Goal: Task Accomplishment & Management: Complete application form

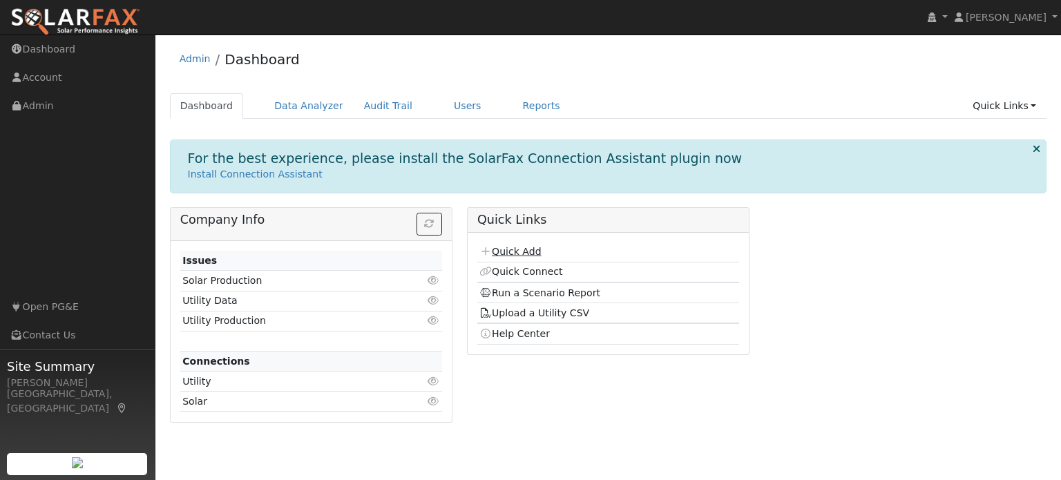
click at [528, 249] on link "Quick Add" at bounding box center [509, 251] width 61 height 11
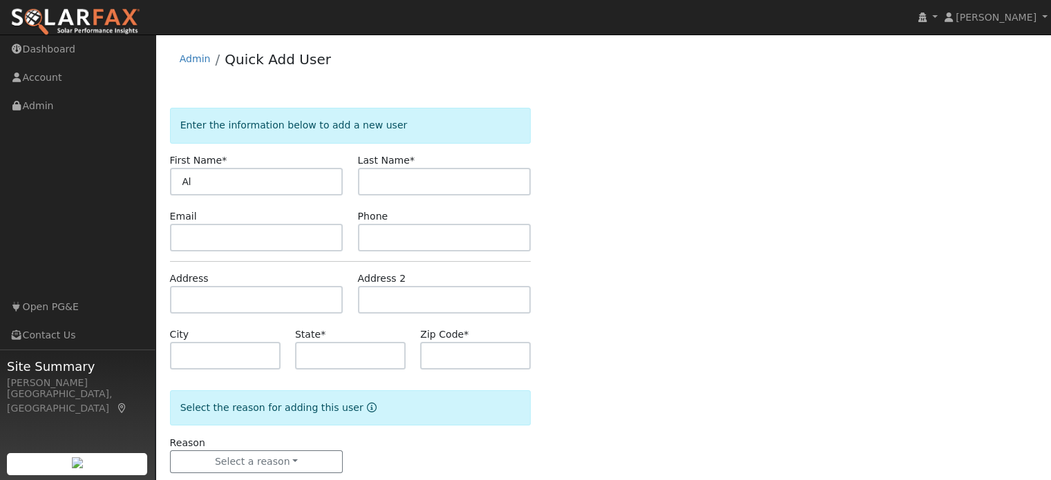
type input "A"
type input "Alex"
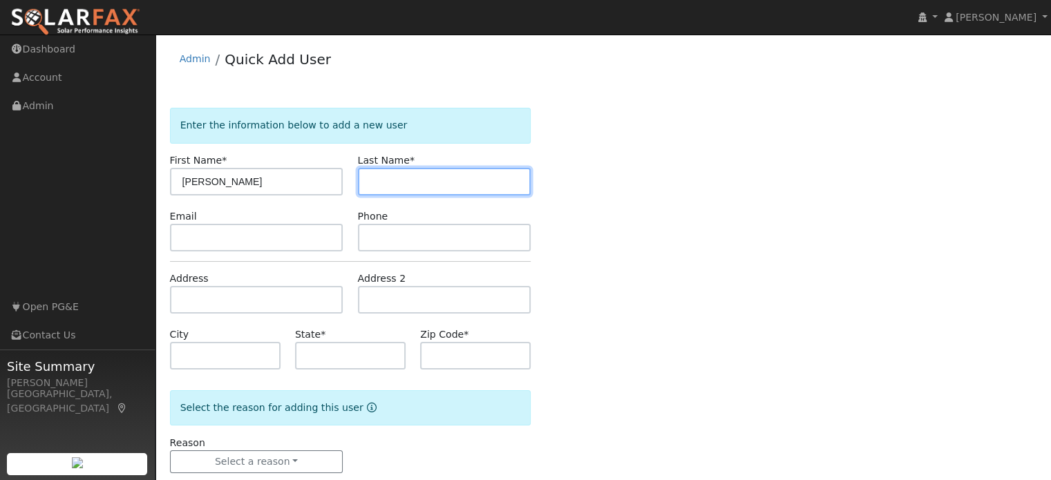
click at [430, 182] on input "text" at bounding box center [444, 182] width 173 height 28
type input "Gluzman"
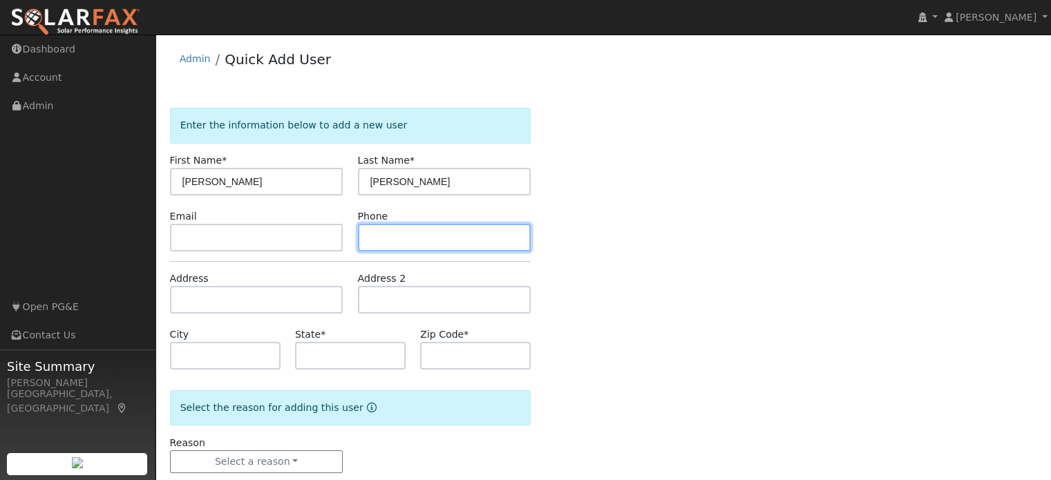
click at [365, 238] on input "text" at bounding box center [444, 238] width 173 height 28
type input "6508722066"
click at [942, 274] on div "Enter the information below to add a new user First Name * Alex Last Name * Glu…" at bounding box center [603, 304] width 867 height 393
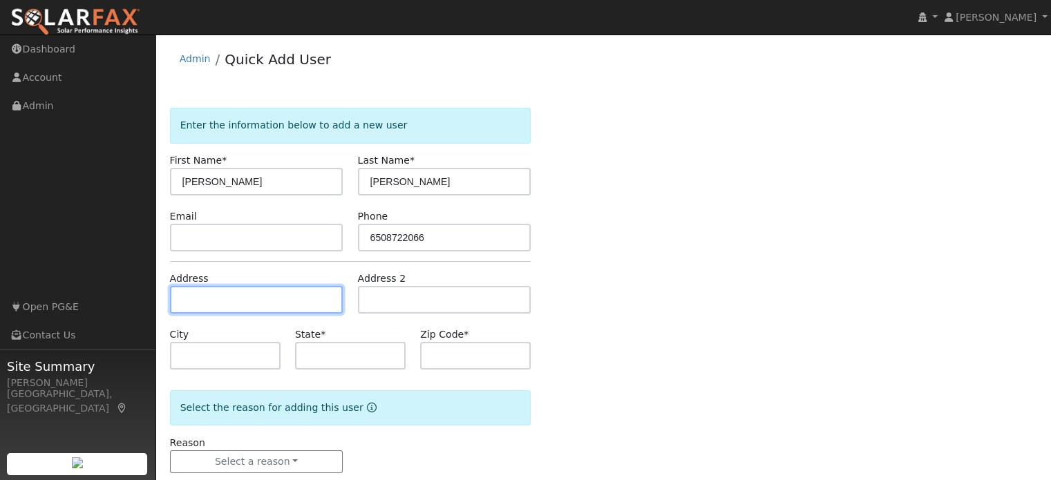
click at [224, 296] on input "text" at bounding box center [256, 300] width 173 height 28
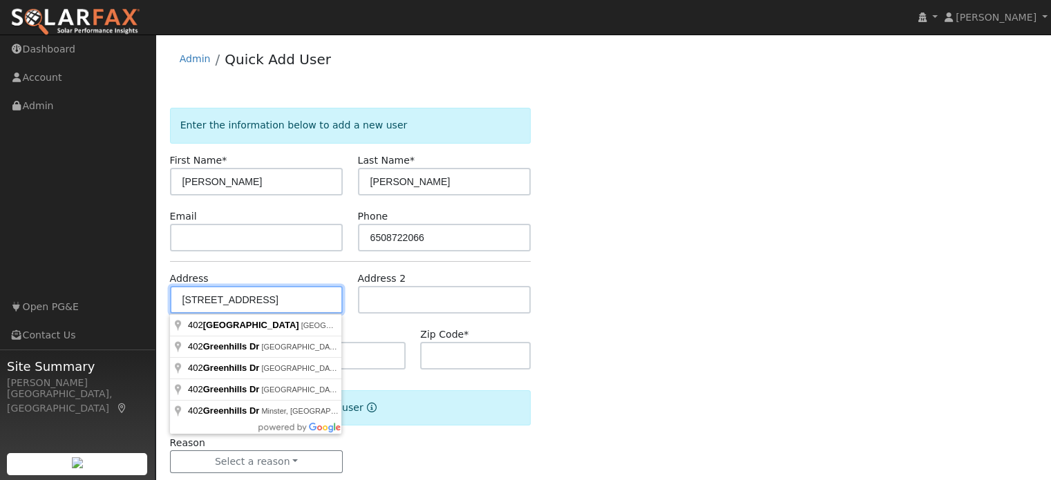
click at [225, 301] on input "402 greenhills dr" at bounding box center [256, 300] width 173 height 28
type input "402 Green Hills Drive"
type input "Millbrae"
type input "CA"
type input "94030"
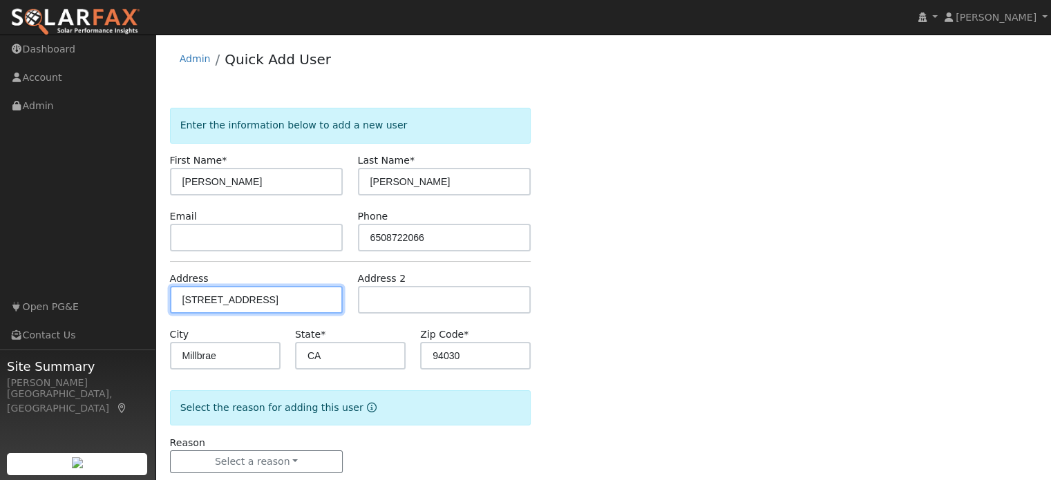
scroll to position [27, 0]
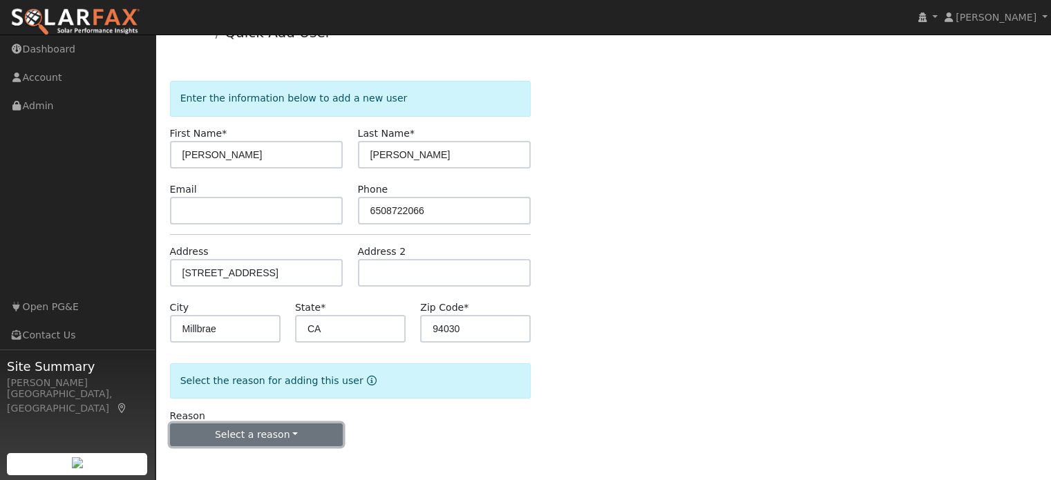
click at [250, 429] on button "Select a reason" at bounding box center [256, 434] width 173 height 23
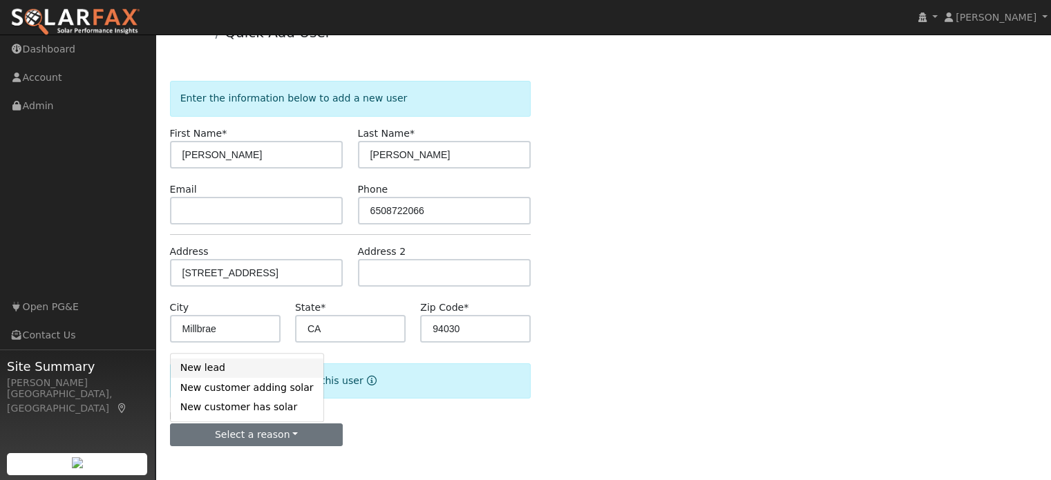
click at [207, 365] on link "New lead" at bounding box center [247, 368] width 153 height 19
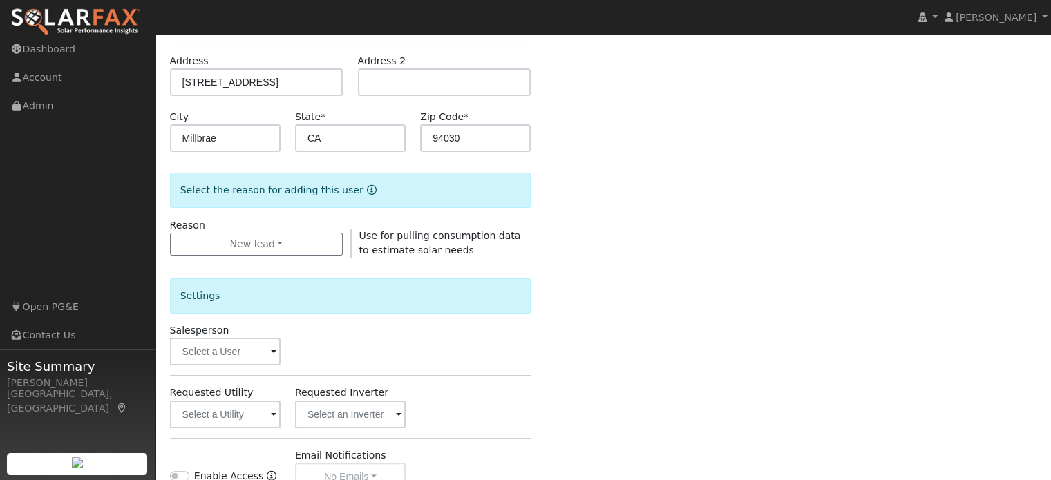
scroll to position [234, 0]
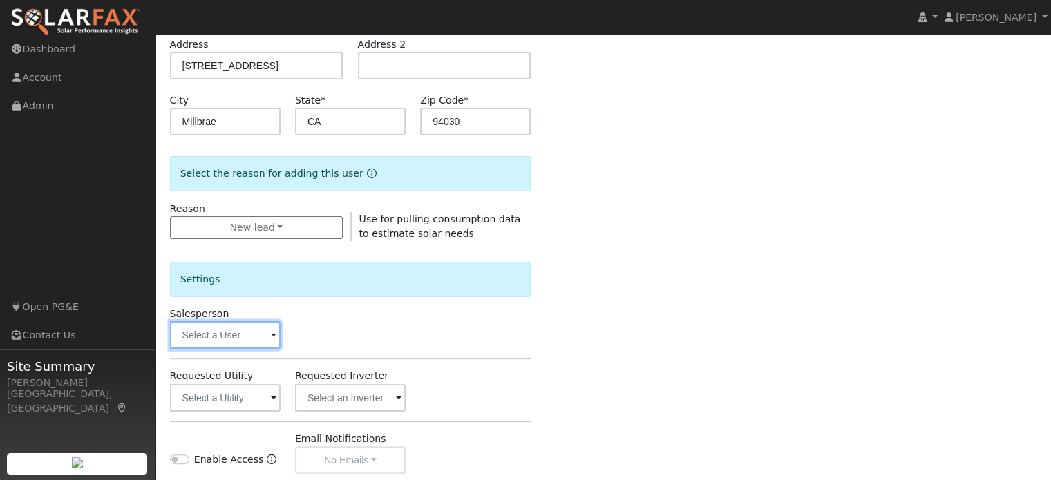
click at [254, 336] on input "text" at bounding box center [225, 335] width 111 height 28
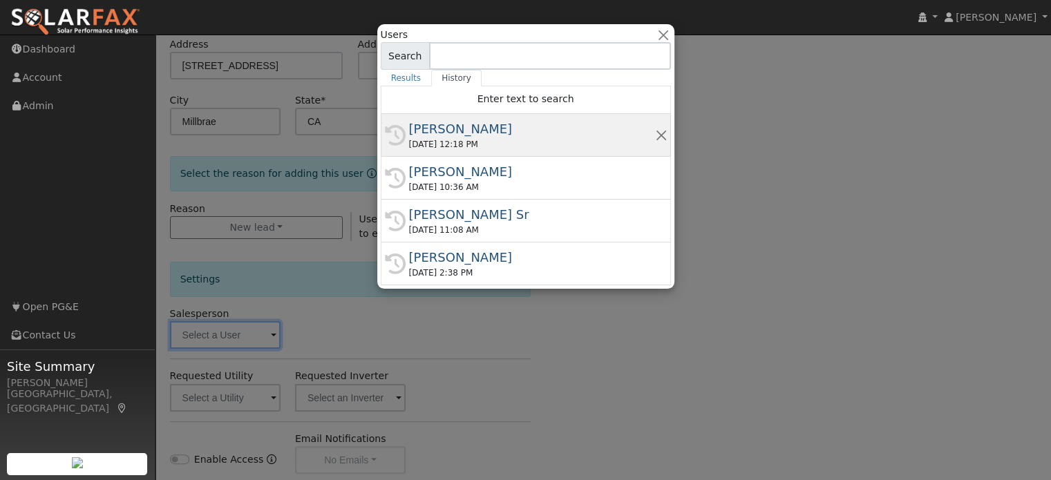
click at [434, 139] on div "10/06/2025 12:18 PM" at bounding box center [532, 144] width 246 height 12
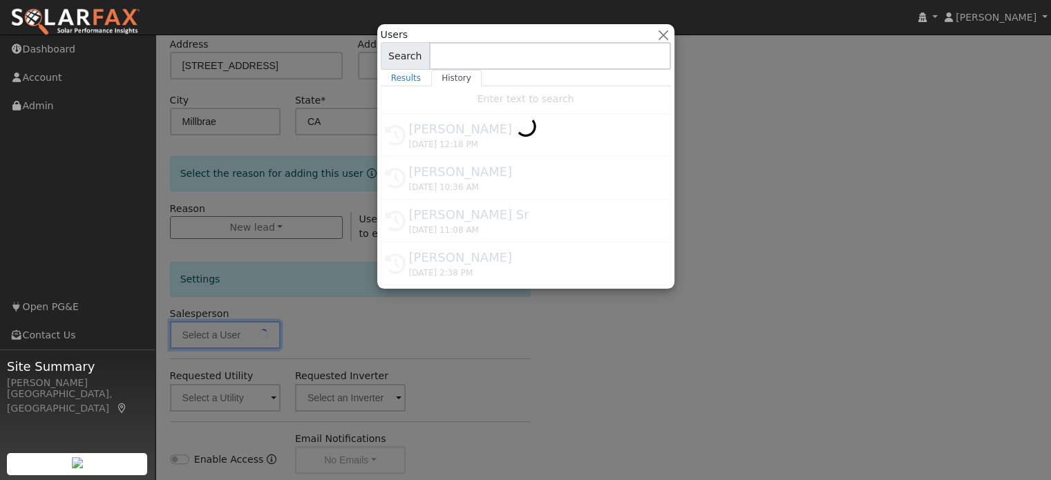
type input "[PERSON_NAME]"
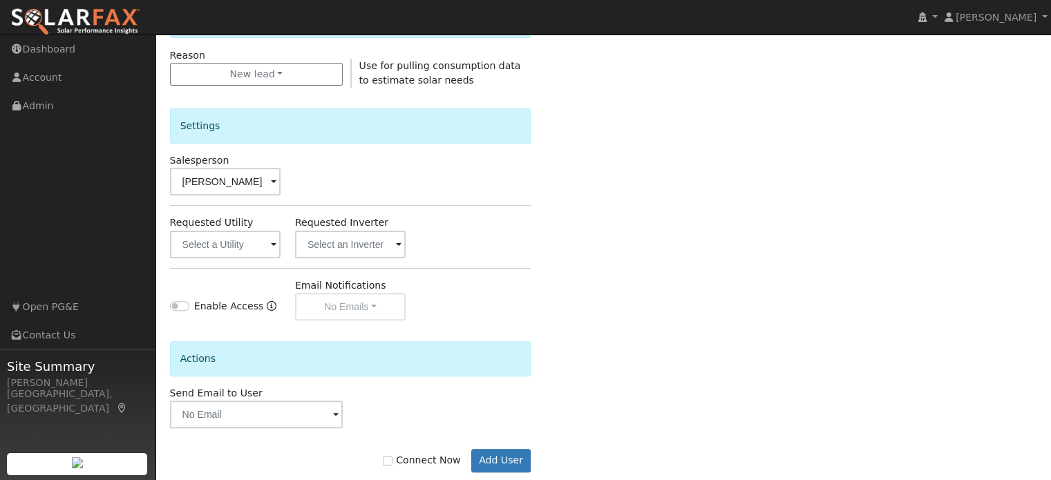
scroll to position [412, 0]
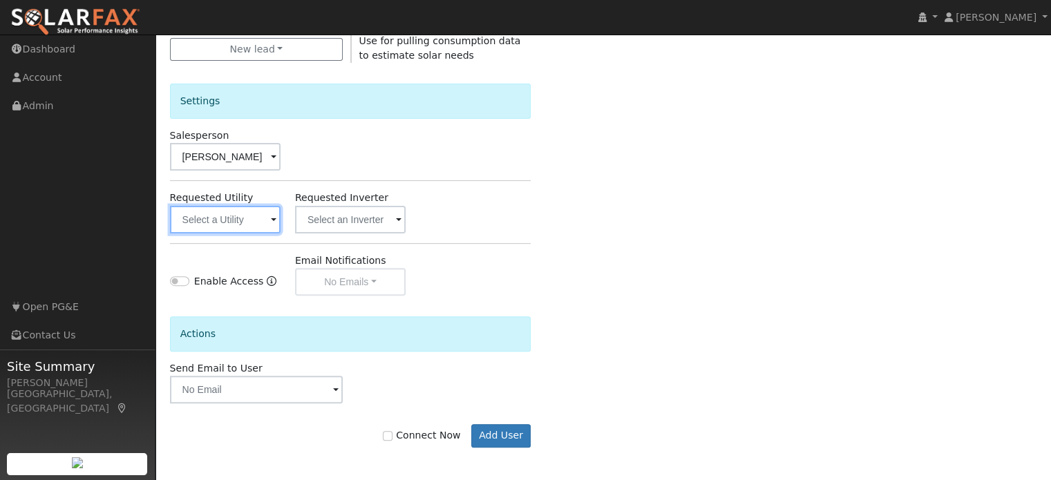
click at [220, 223] on input "text" at bounding box center [225, 220] width 111 height 28
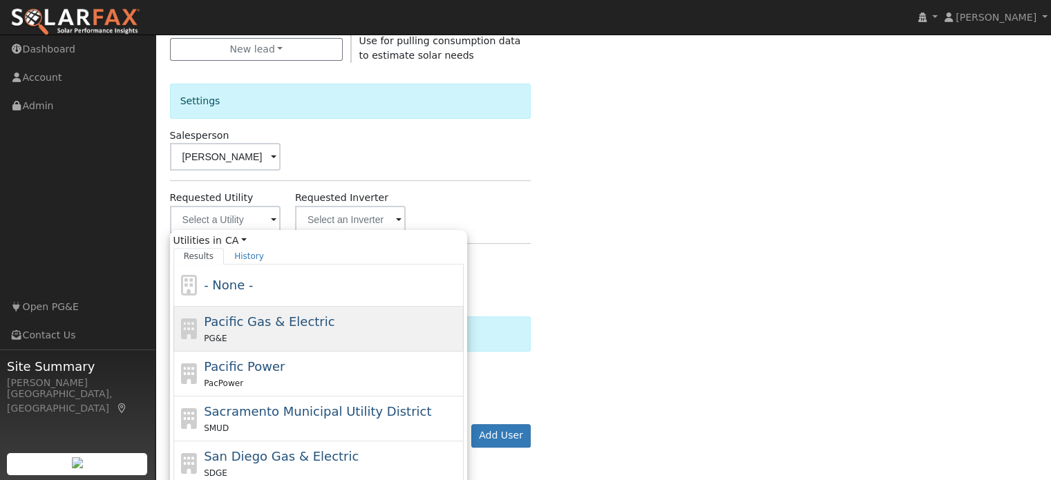
click at [245, 327] on span "Pacific Gas & Electric" at bounding box center [269, 321] width 131 height 15
type input "Pacific Gas & Electric"
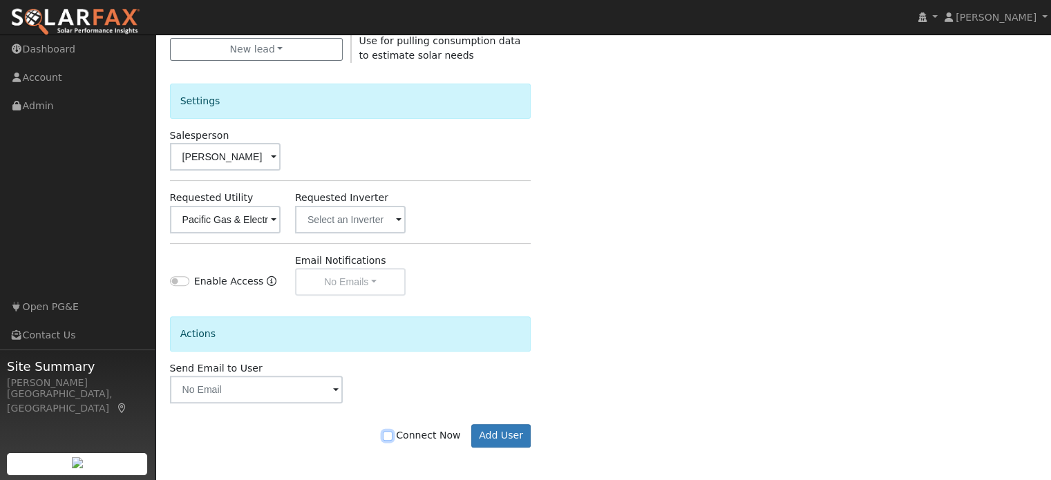
click at [392, 436] on input "Connect Now" at bounding box center [388, 436] width 10 height 10
checkbox input "true"
click at [504, 431] on button "Add User" at bounding box center [501, 435] width 60 height 23
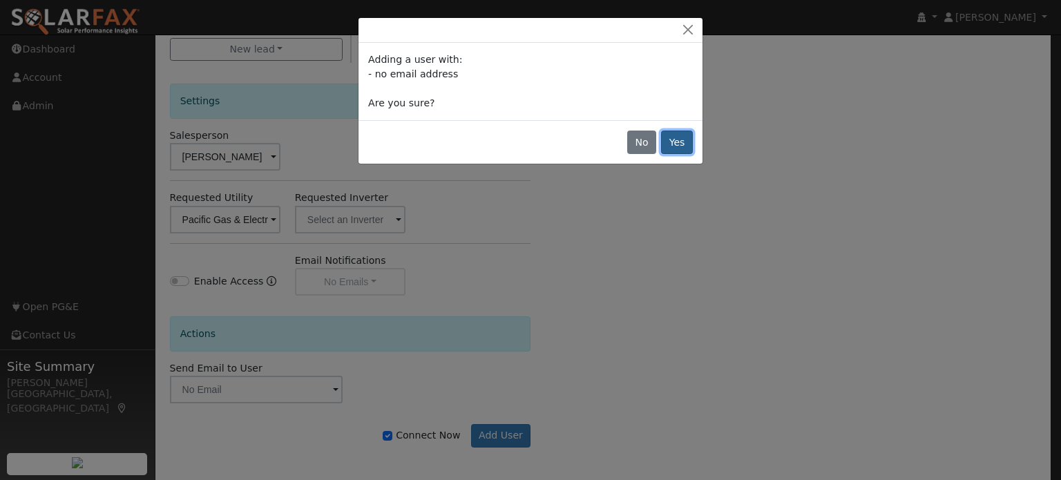
click at [685, 144] on button "Yes" at bounding box center [677, 142] width 32 height 23
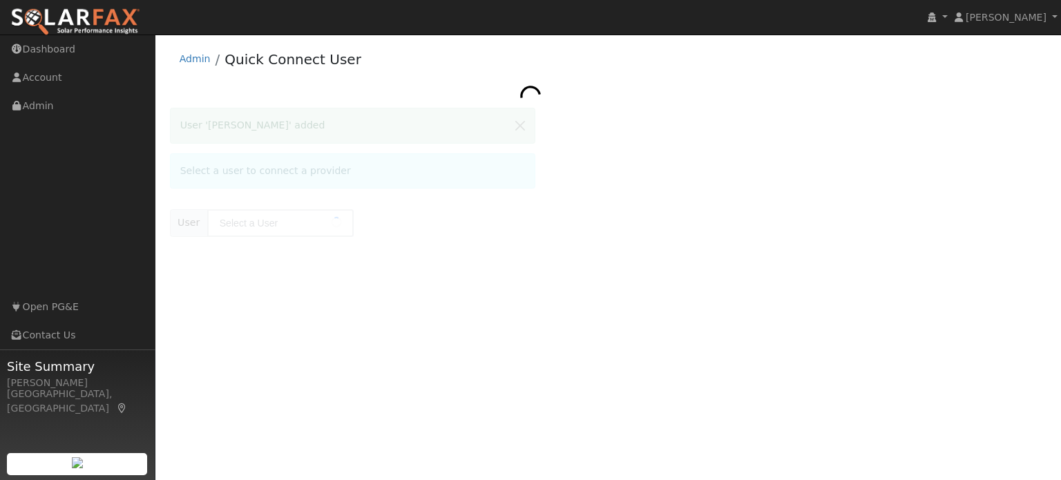
type input "[PERSON_NAME]"
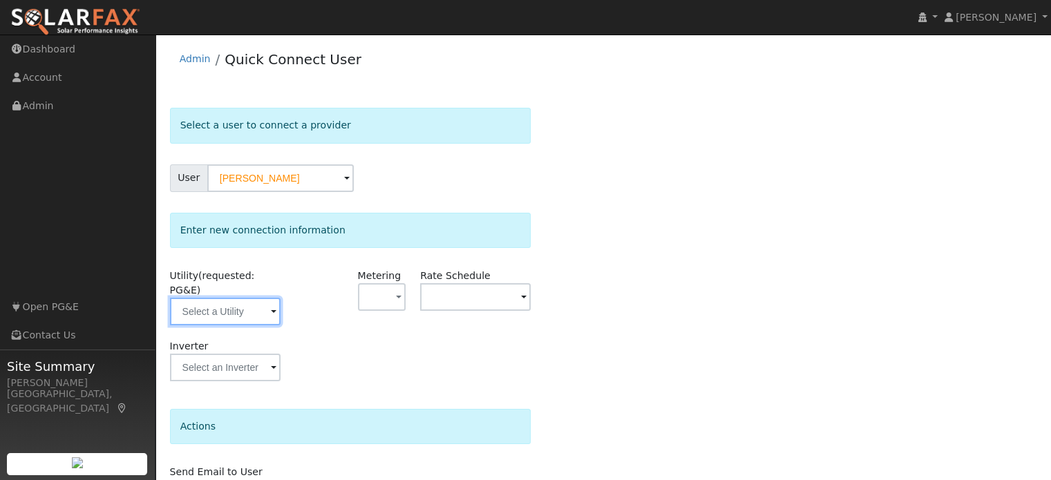
click at [200, 298] on input "text" at bounding box center [225, 312] width 111 height 28
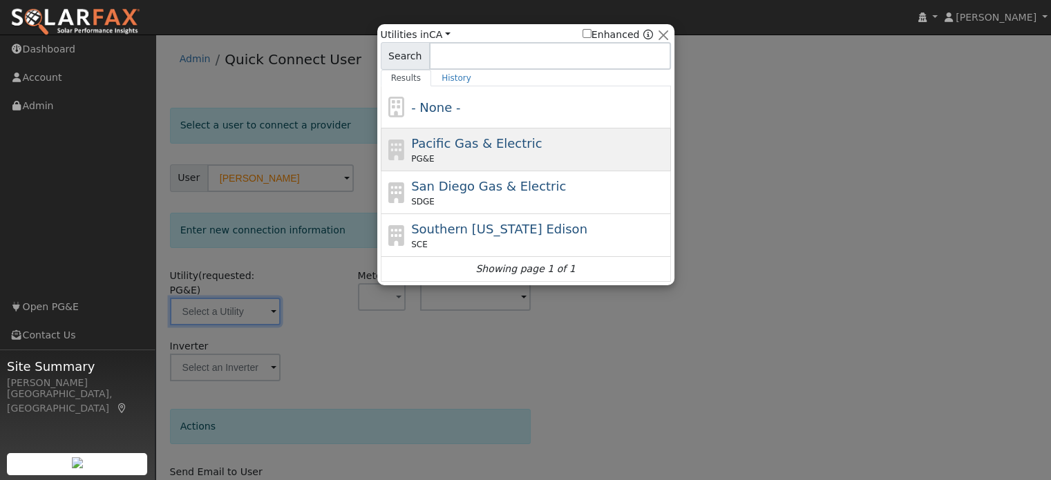
click at [423, 151] on div "Pacific Gas & Electric PG&E" at bounding box center [539, 149] width 256 height 31
type input "PG&E"
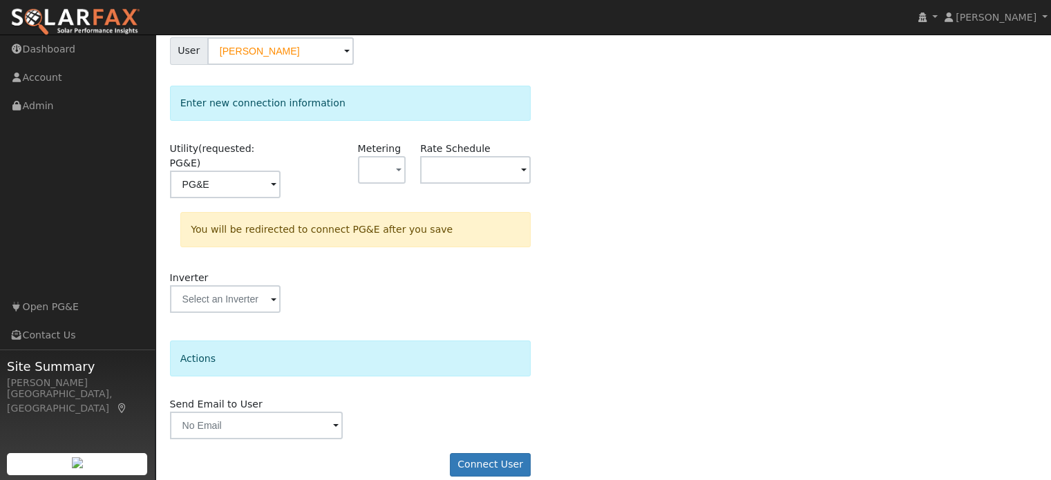
scroll to position [128, 0]
click at [497, 452] on button "Connect User" at bounding box center [491, 463] width 82 height 23
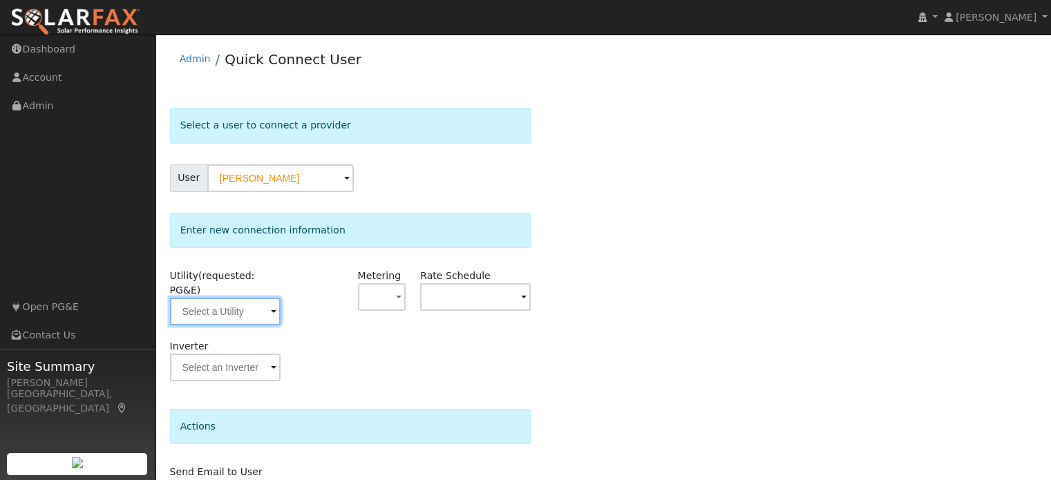
click at [247, 299] on input "text" at bounding box center [225, 312] width 111 height 28
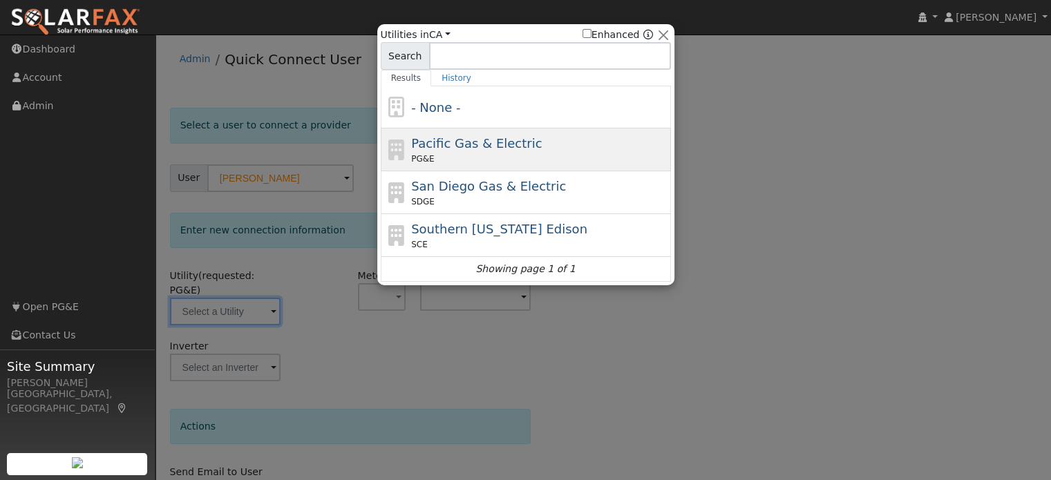
click at [448, 155] on div "PG&E" at bounding box center [539, 159] width 256 height 12
type input "PG&E"
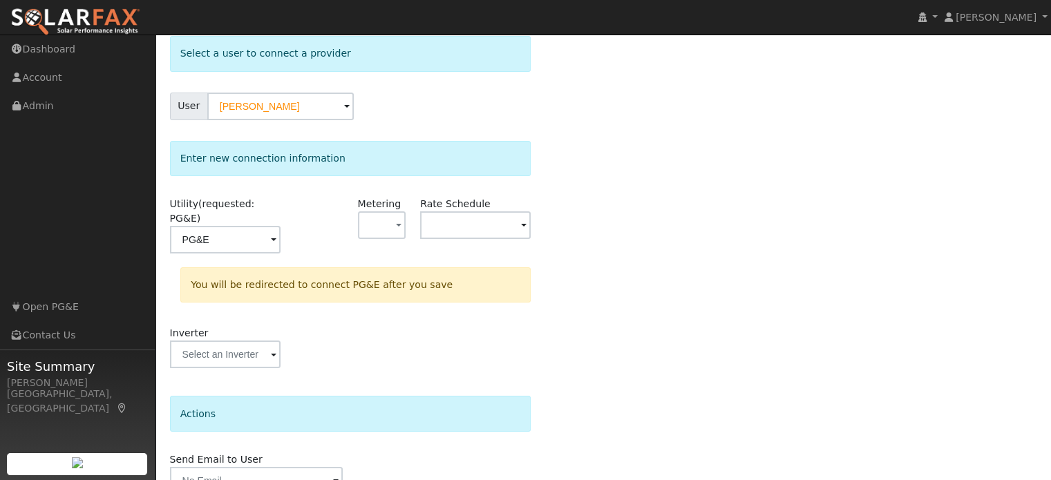
scroll to position [128, 0]
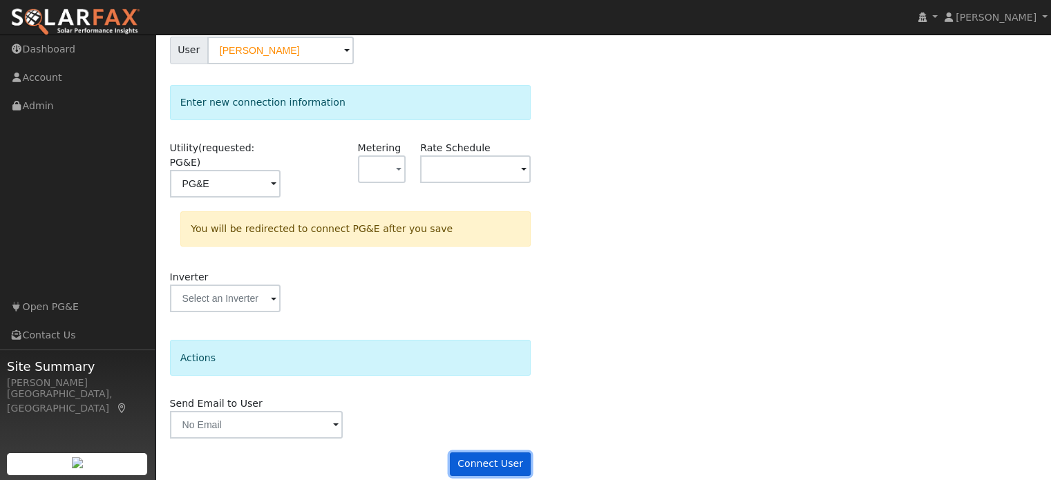
click at [506, 452] on button "Connect User" at bounding box center [491, 463] width 82 height 23
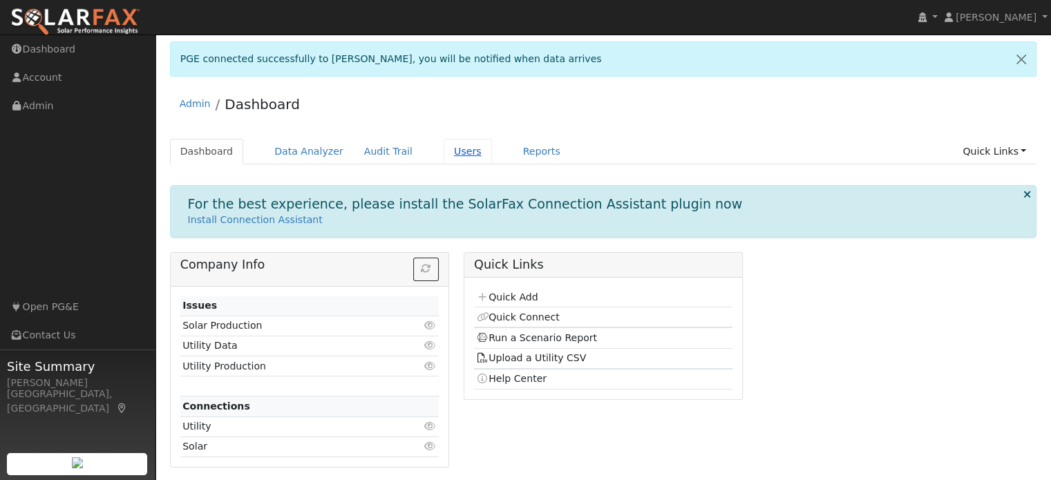
click at [445, 150] on link "Users" at bounding box center [468, 152] width 48 height 26
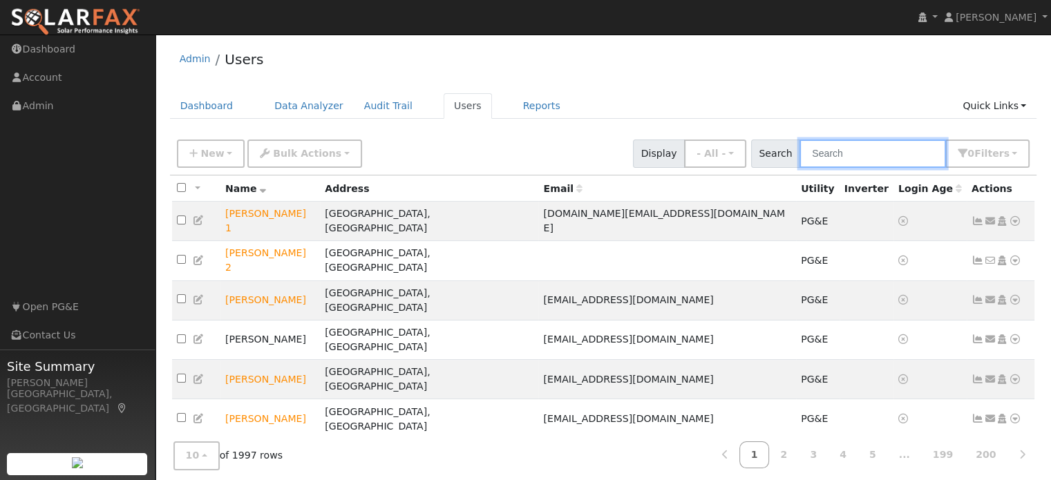
click at [818, 151] on input "text" at bounding box center [872, 154] width 146 height 28
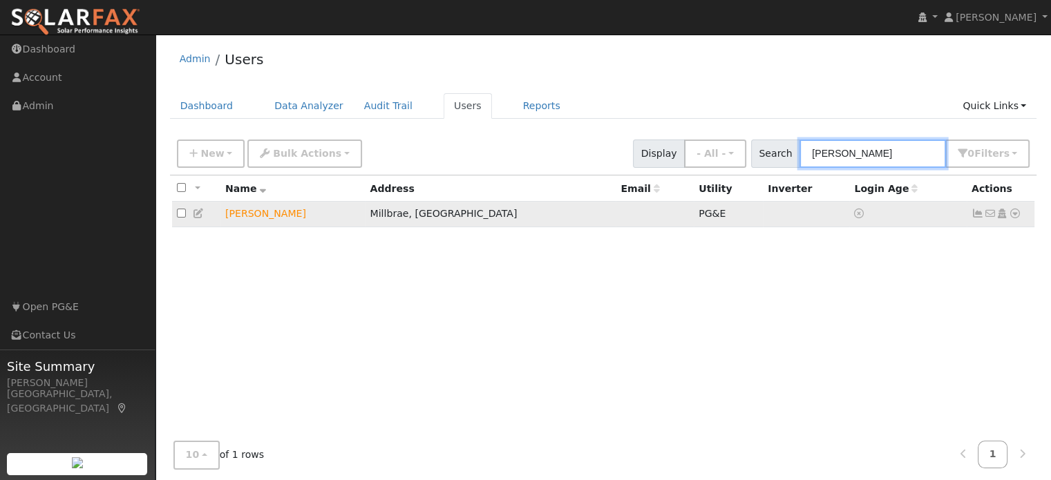
type input "alex g"
click at [1014, 217] on icon at bounding box center [1015, 214] width 12 height 10
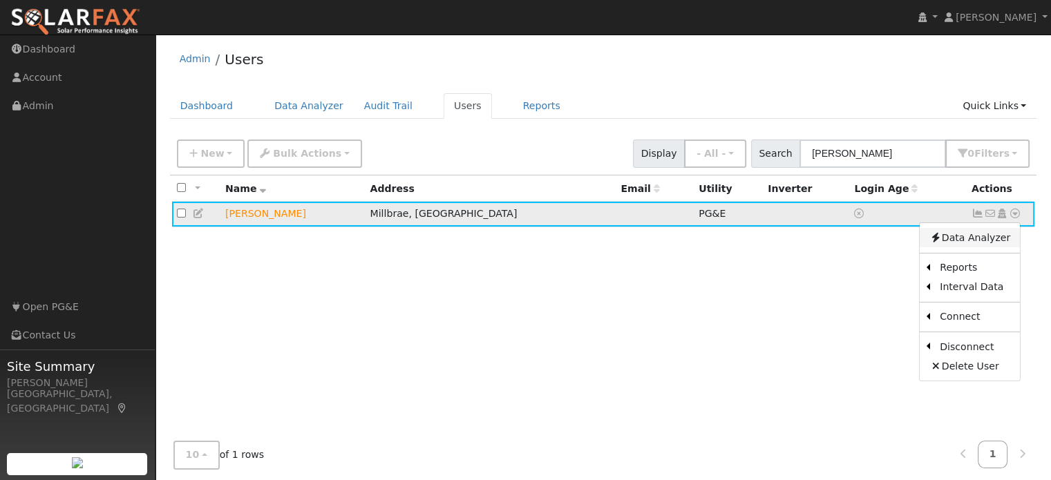
click at [990, 234] on link "Data Analyzer" at bounding box center [969, 237] width 100 height 19
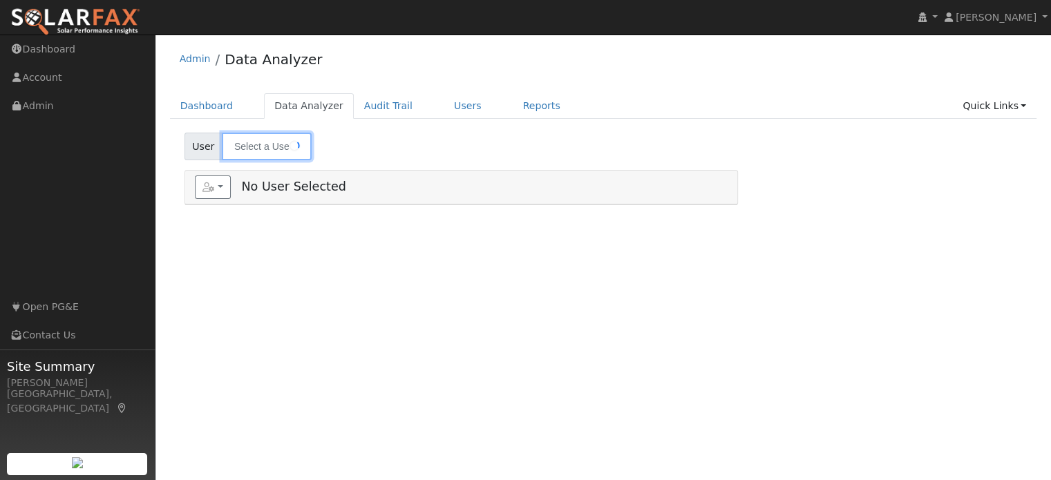
type input "[PERSON_NAME]"
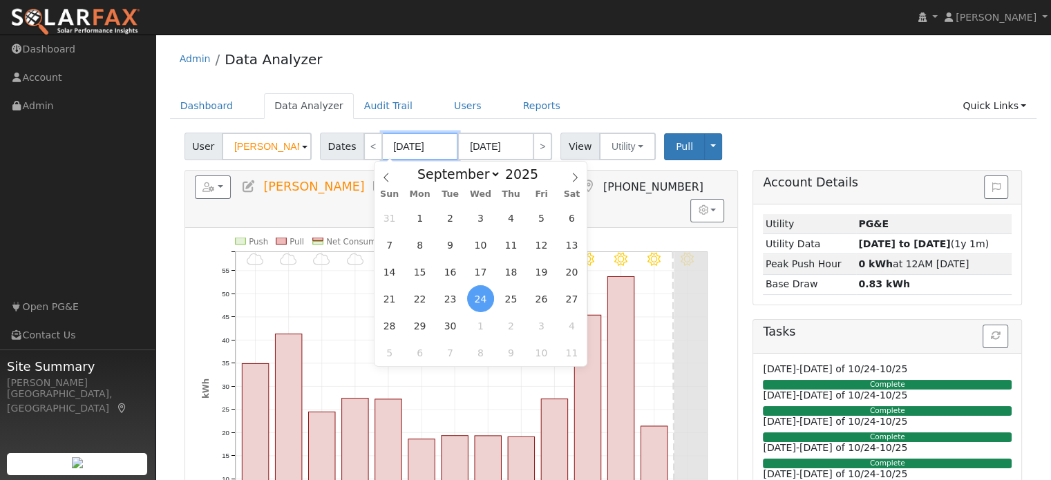
click at [415, 150] on input "[DATE]" at bounding box center [420, 147] width 76 height 28
click at [428, 215] on span "1" at bounding box center [419, 217] width 27 height 27
type input "[DATE]"
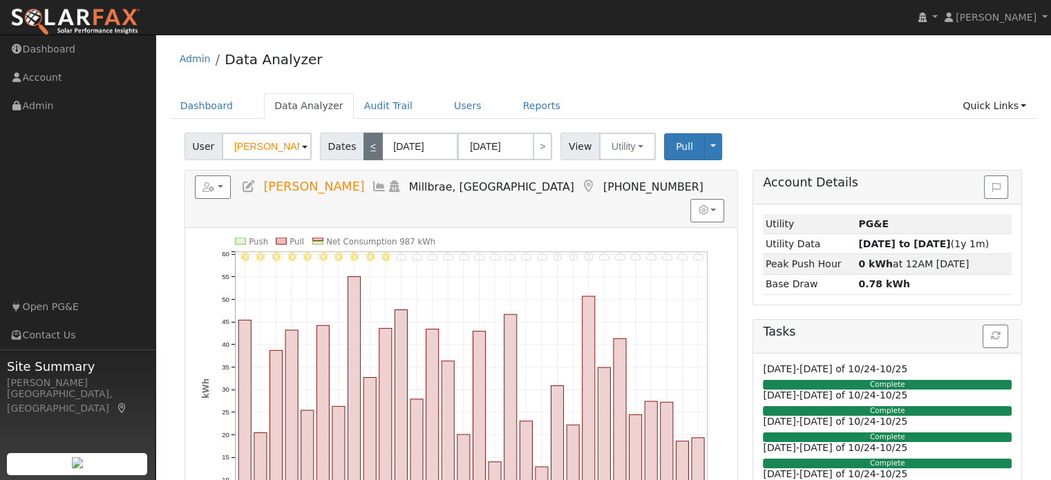
click at [363, 151] on link "<" at bounding box center [372, 147] width 19 height 28
type input "[DATE]"
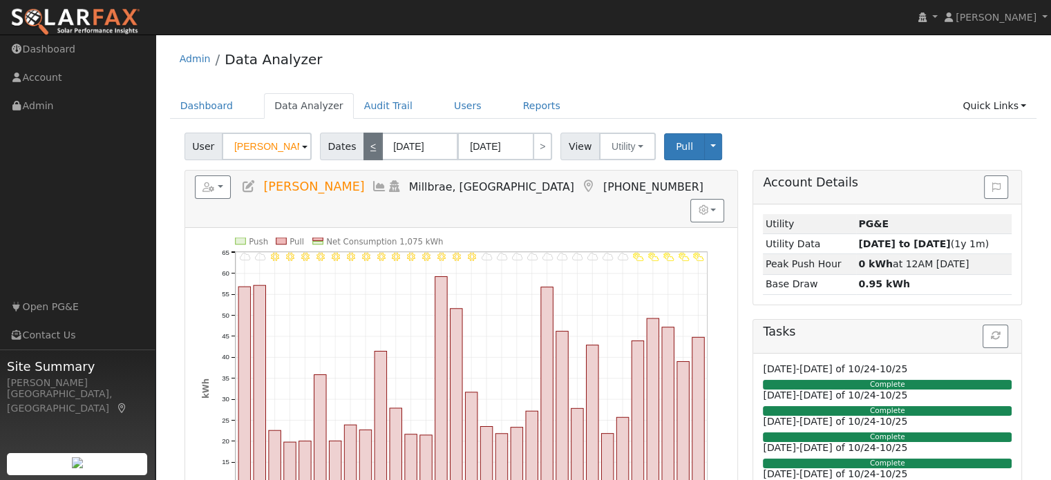
click at [363, 151] on link "<" at bounding box center [372, 147] width 19 height 28
type input "07/01/2025"
type input "[DATE]"
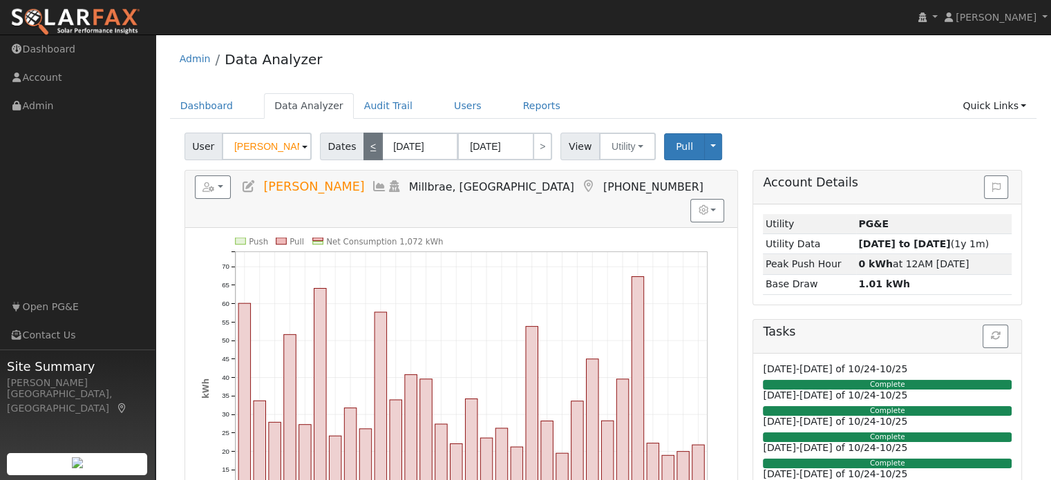
click at [363, 151] on link "<" at bounding box center [372, 147] width 19 height 28
type input "06/01/2025"
type input "06/30/2025"
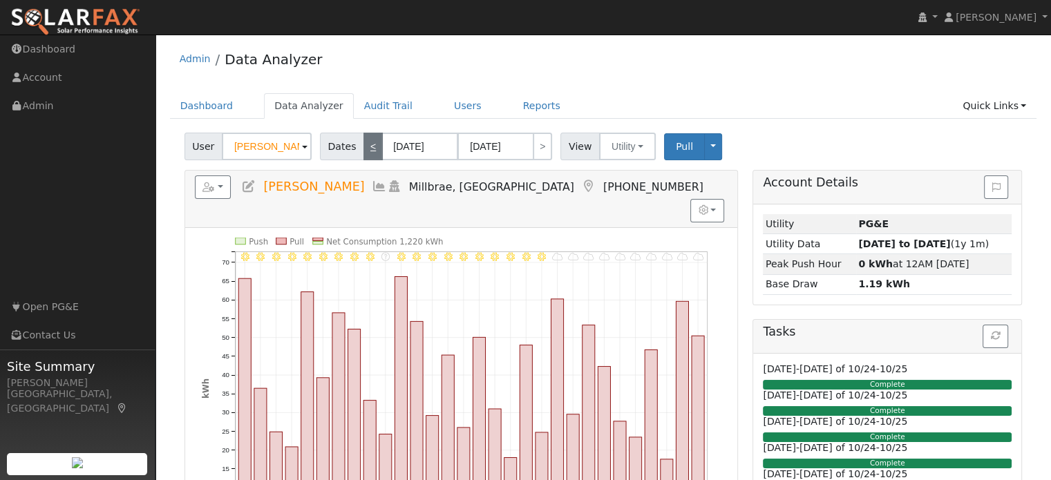
click at [363, 151] on link "<" at bounding box center [372, 147] width 19 height 28
type input "05/01/2025"
type input "05/31/2025"
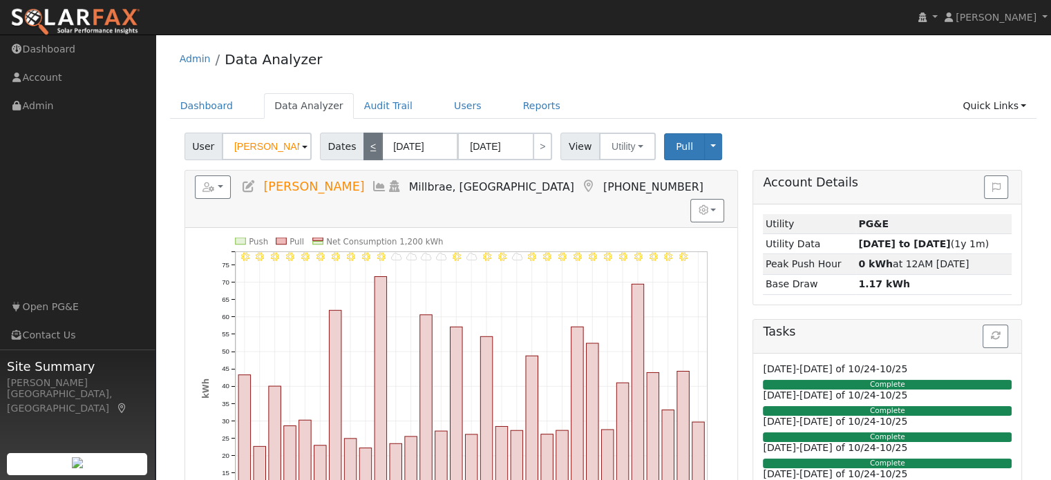
click at [363, 151] on link "<" at bounding box center [372, 147] width 19 height 28
type input "04/01/2025"
type input "04/30/2025"
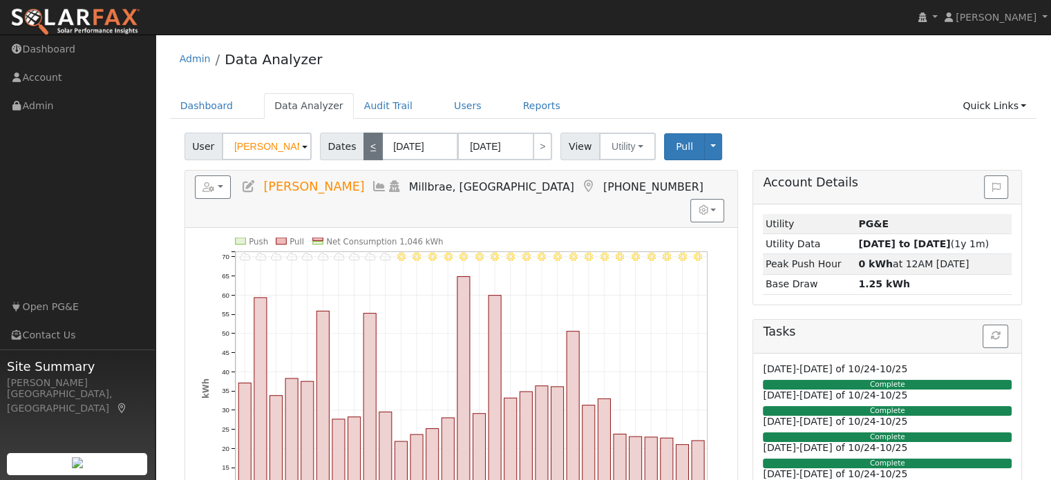
click at [363, 151] on link "<" at bounding box center [372, 147] width 19 height 28
type input "03/01/2025"
type input "03/31/2025"
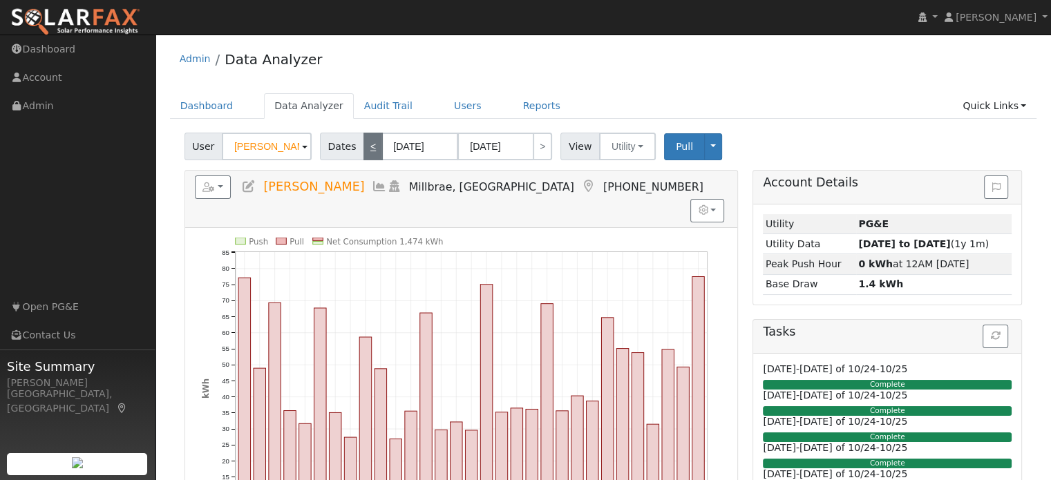
click at [363, 151] on link "<" at bounding box center [372, 147] width 19 height 28
type input "02/01/2025"
type input "02/28/2025"
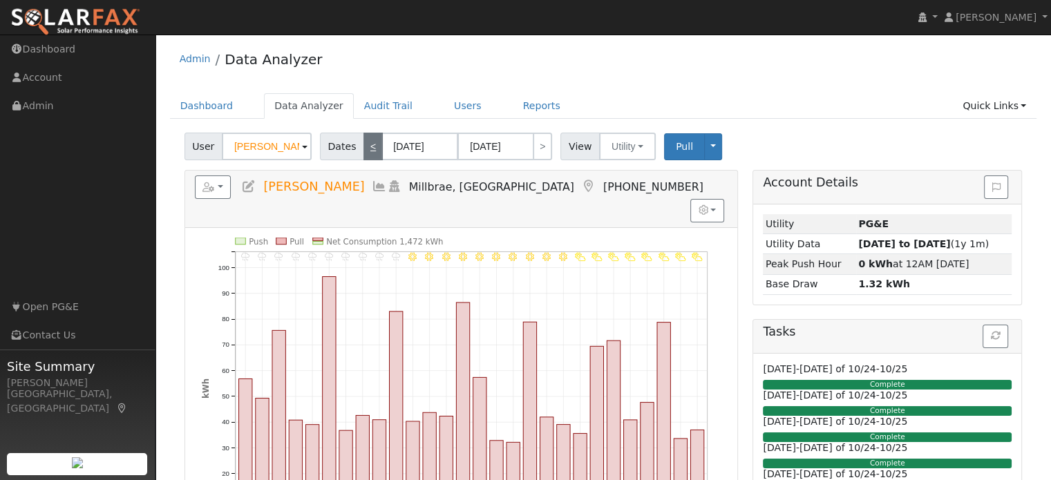
click at [363, 151] on link "<" at bounding box center [372, 147] width 19 height 28
type input "01/01/2025"
type input "01/31/2025"
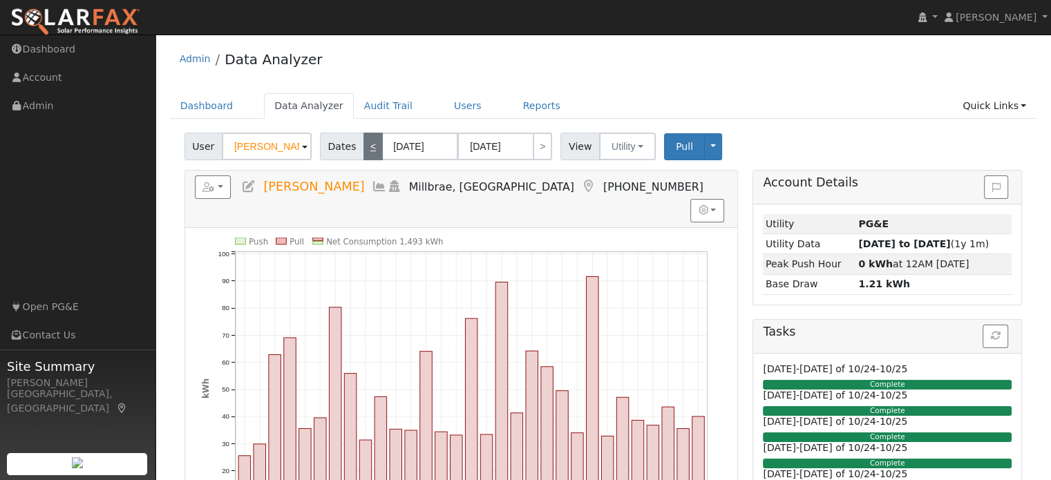
click at [363, 151] on link "<" at bounding box center [372, 147] width 19 height 28
type input "12/01/2024"
type input "12/31/2024"
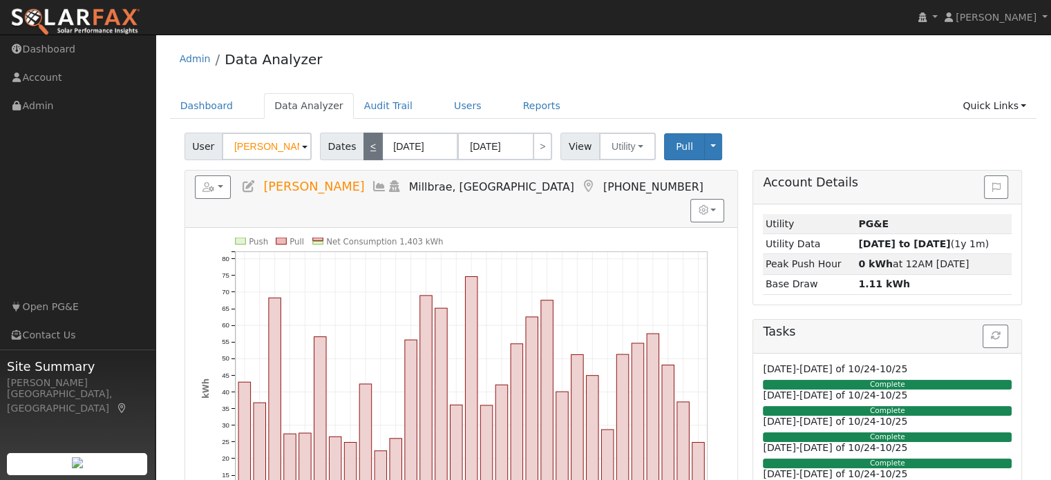
click at [363, 151] on link "<" at bounding box center [372, 147] width 19 height 28
type input "11/01/2024"
type input "11/30/2024"
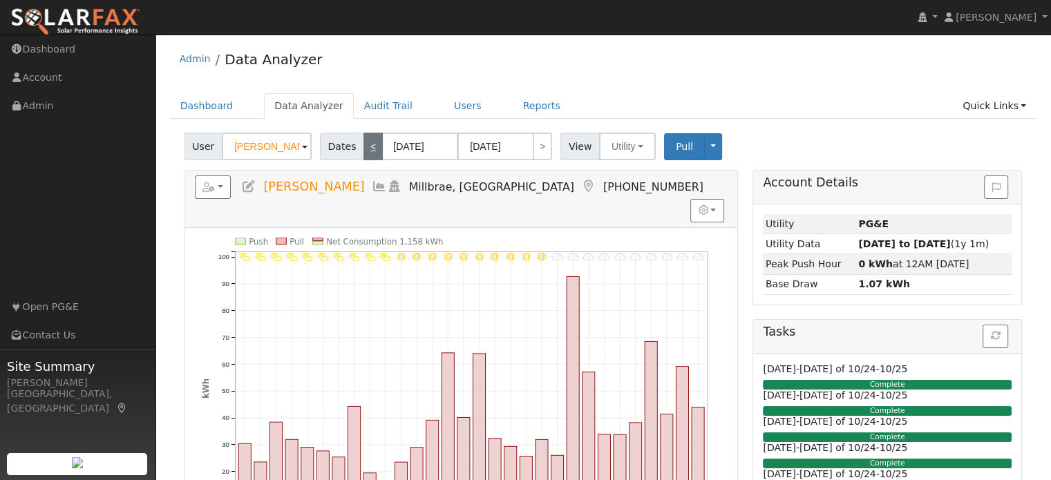
click at [368, 148] on link "<" at bounding box center [372, 147] width 19 height 28
type input "10/01/2024"
type input "10/31/2024"
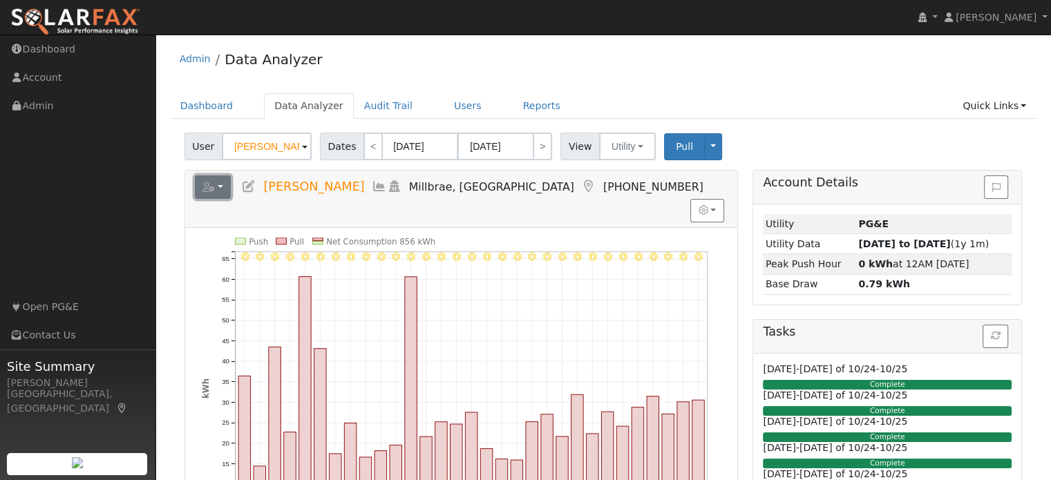
click at [218, 187] on button "button" at bounding box center [213, 186] width 37 height 23
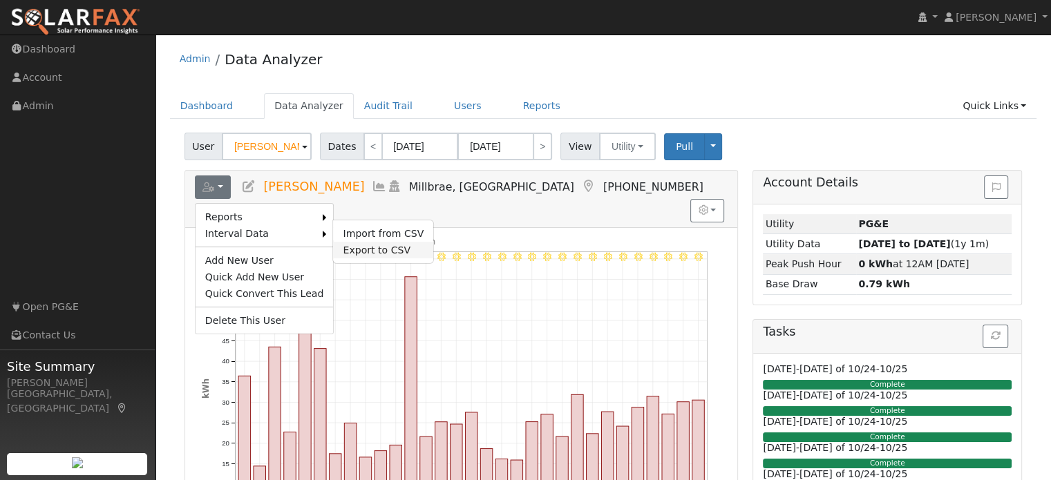
click at [347, 245] on link "Export to CSV" at bounding box center [383, 250] width 100 height 17
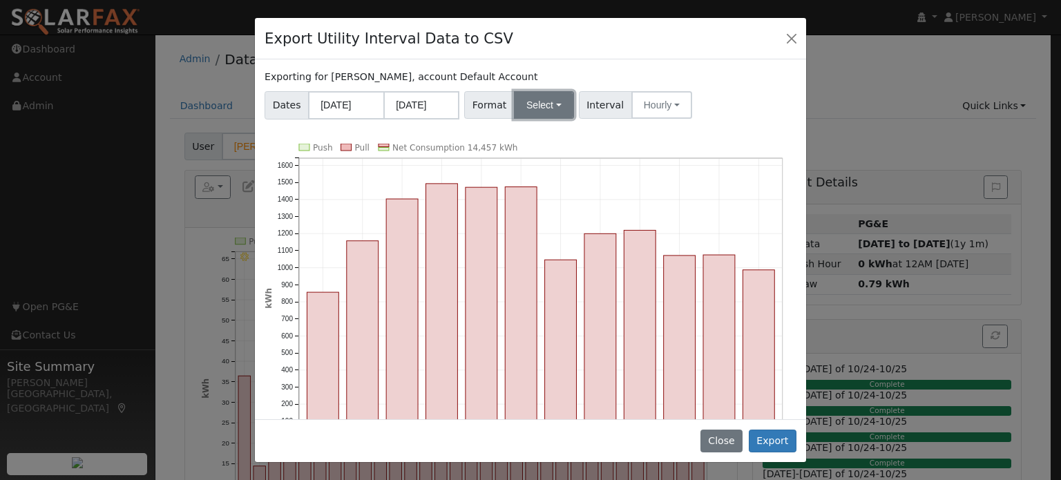
click at [533, 106] on button "Select" at bounding box center [544, 105] width 60 height 28
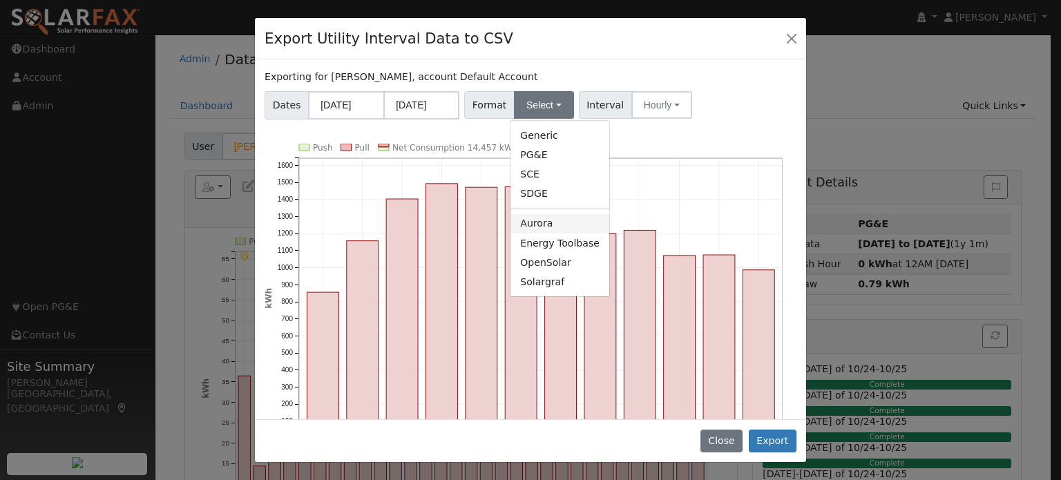
click at [531, 225] on link "Aurora" at bounding box center [560, 223] width 99 height 19
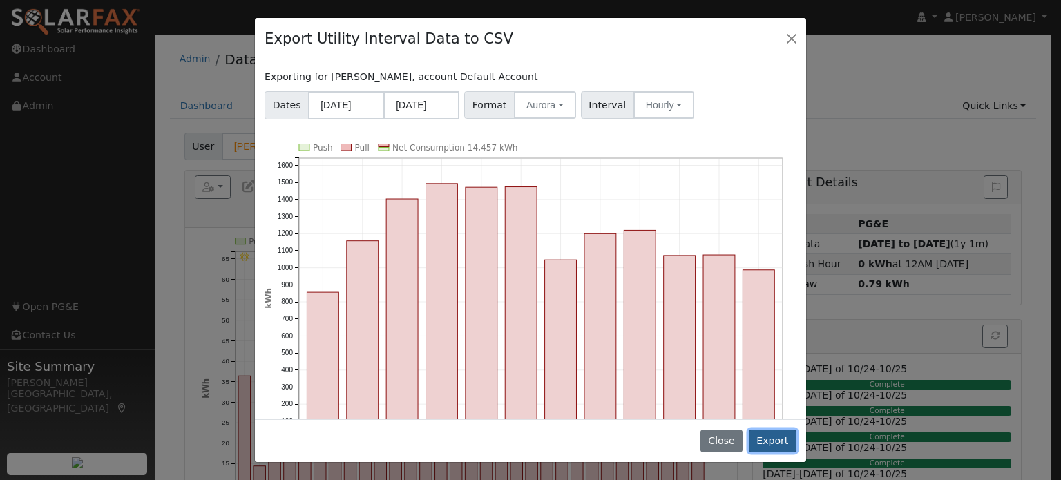
click at [773, 441] on button "Export" at bounding box center [773, 441] width 48 height 23
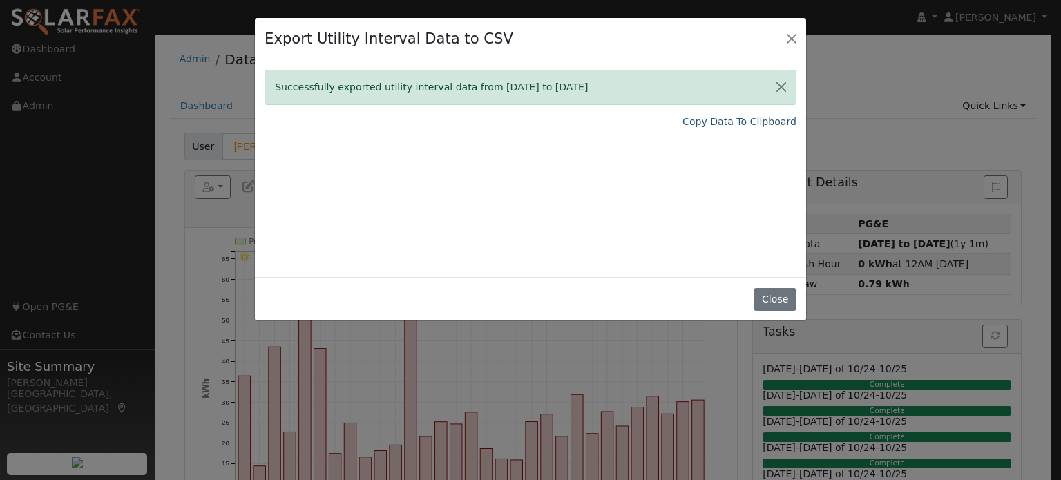
click at [725, 122] on link "Copy Data To Clipboard" at bounding box center [740, 122] width 114 height 15
click at [727, 124] on link "Copy Data To Clipboard" at bounding box center [740, 122] width 114 height 15
click at [791, 44] on button "Close" at bounding box center [791, 37] width 19 height 19
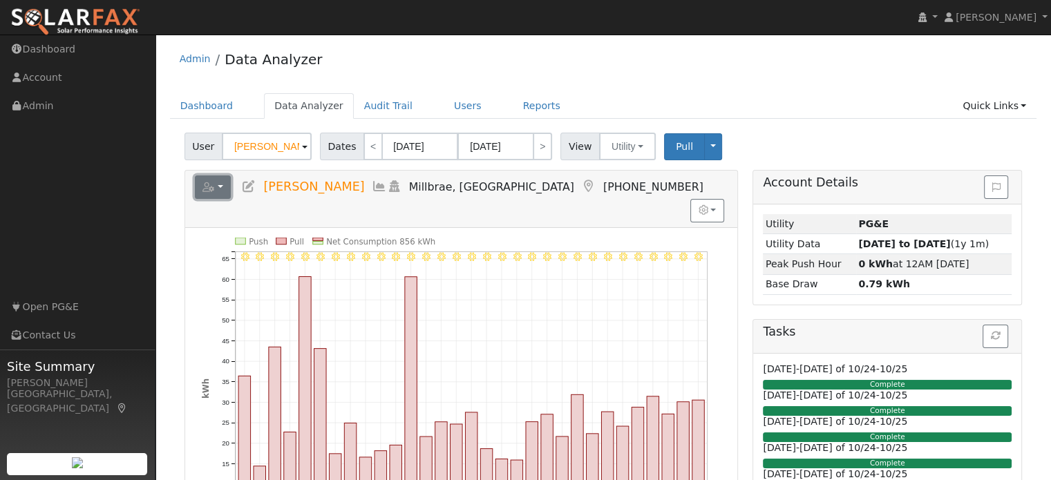
click at [225, 186] on button "button" at bounding box center [213, 186] width 37 height 23
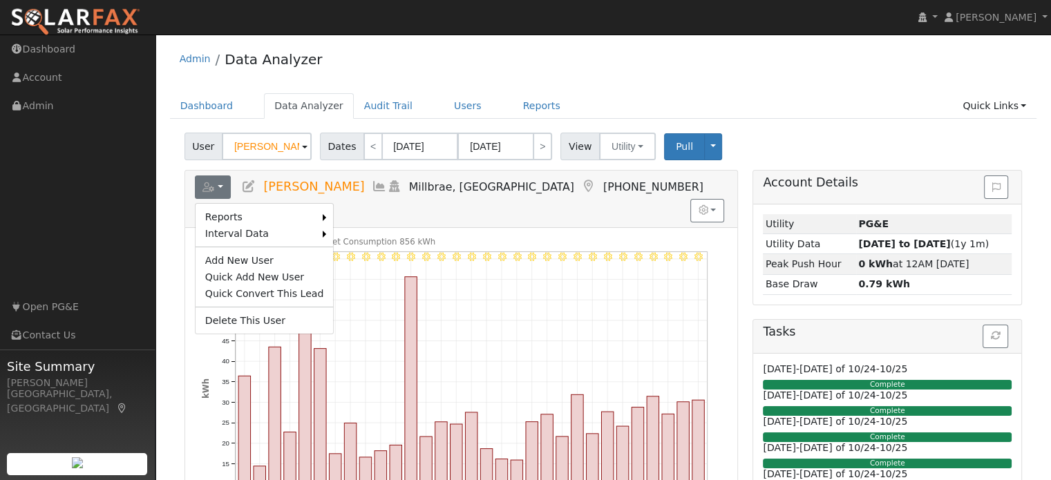
click at [0, 0] on link "Scenario" at bounding box center [0, 0] width 0 height 0
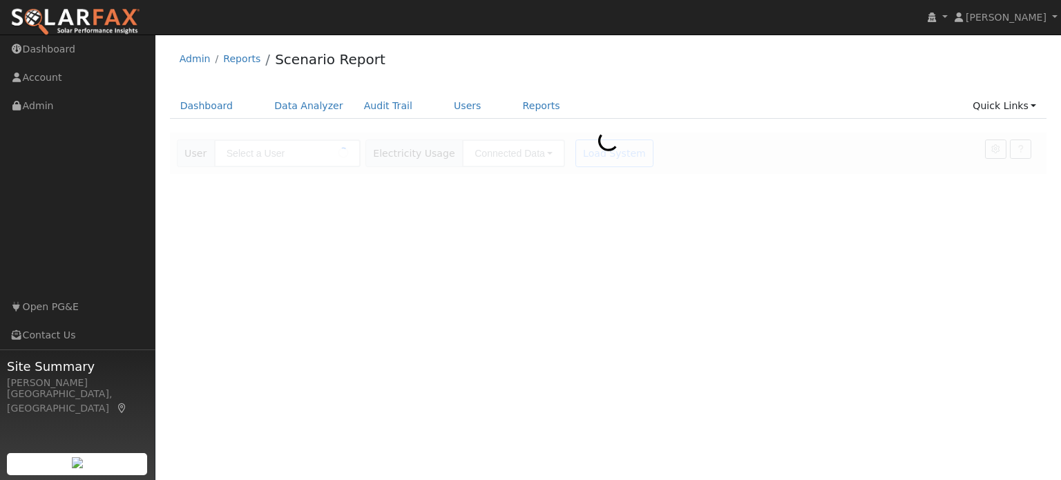
type input "[PERSON_NAME]"
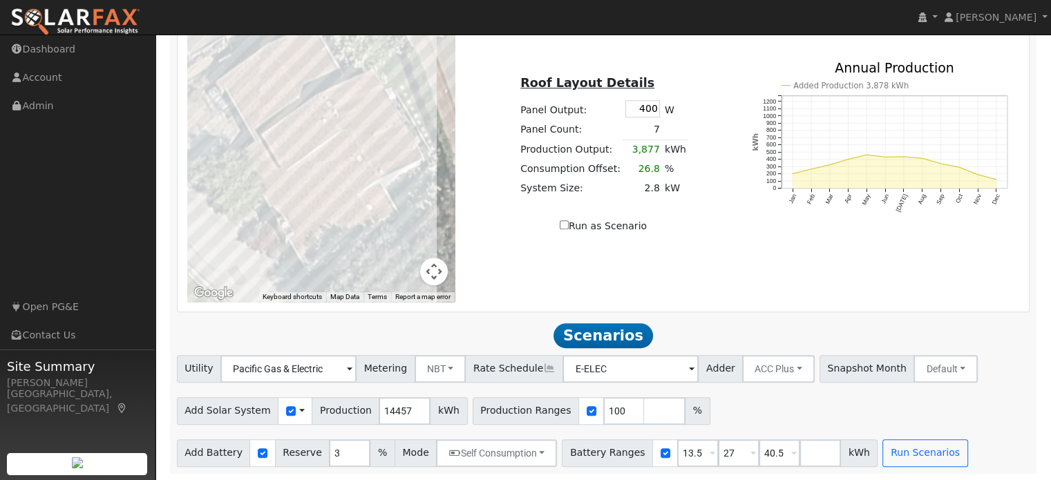
scroll to position [836, 0]
type input "0"
click at [645, 414] on input "0" at bounding box center [664, 411] width 41 height 28
type input "0"
type input "100"
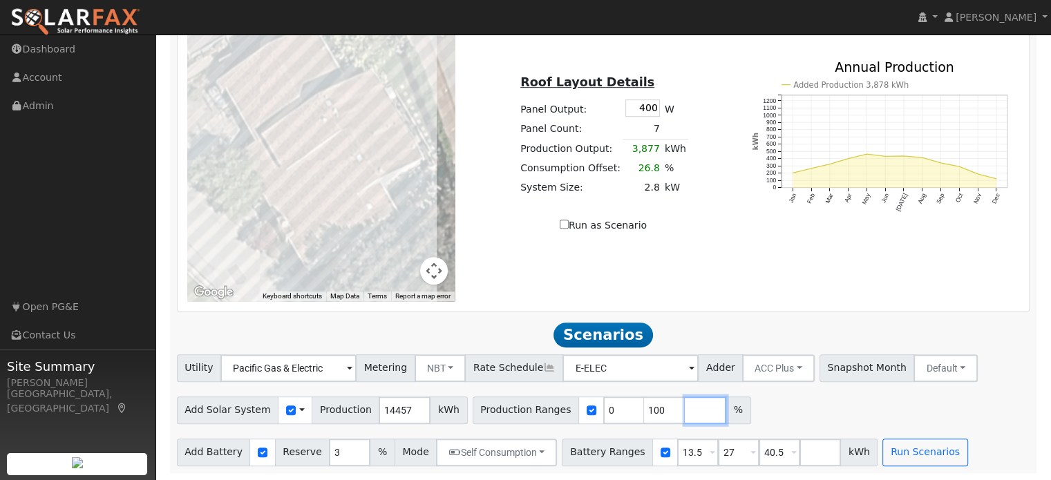
click at [685, 407] on input "number" at bounding box center [705, 411] width 41 height 28
type input "150"
click at [725, 408] on input "number" at bounding box center [745, 411] width 41 height 28
type input "200"
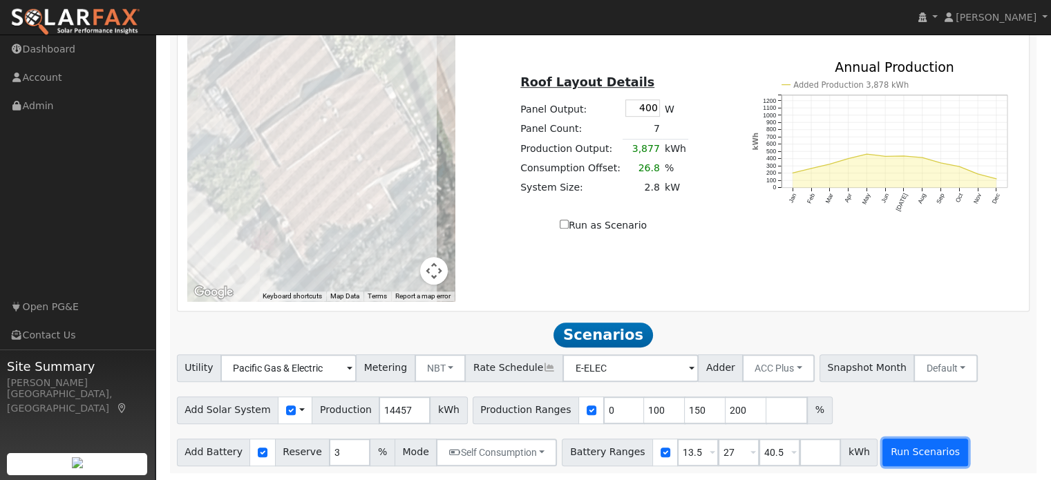
click at [890, 456] on button "Run Scenarios" at bounding box center [924, 453] width 85 height 28
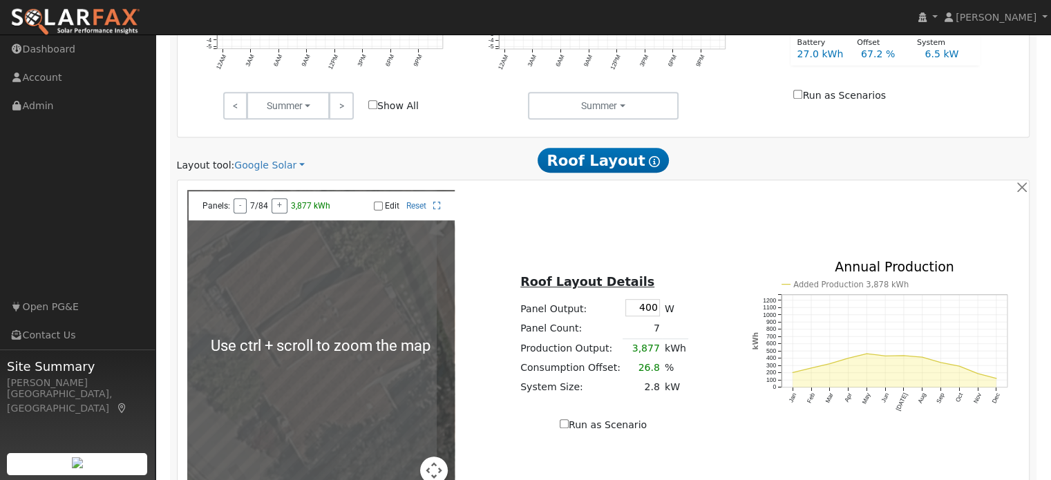
scroll to position [629, 0]
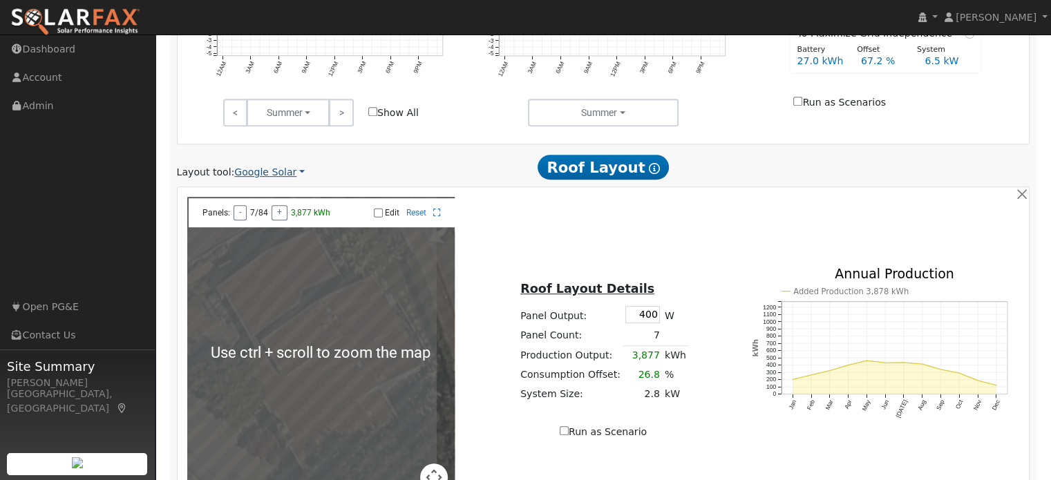
click at [242, 176] on link "Google Solar" at bounding box center [269, 172] width 70 height 15
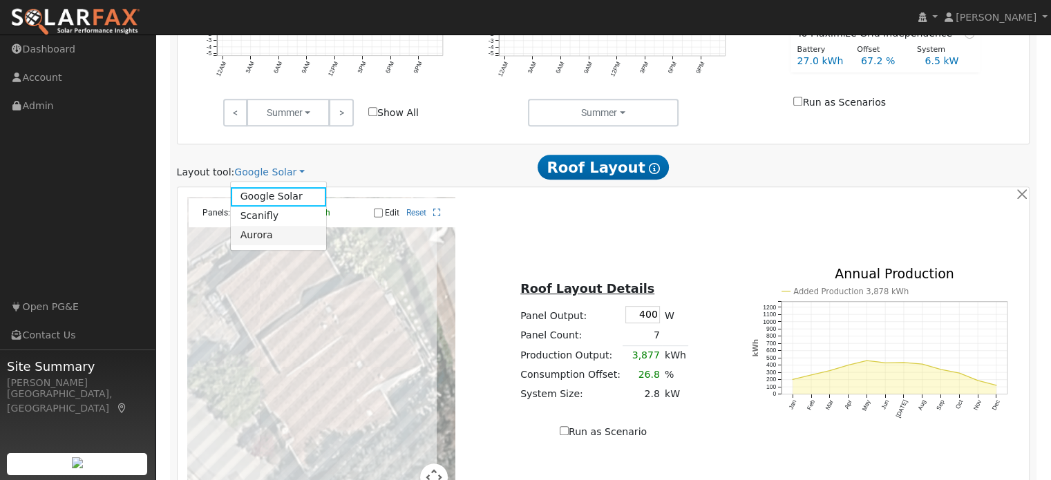
click at [254, 233] on link "Aurora" at bounding box center [279, 235] width 96 height 19
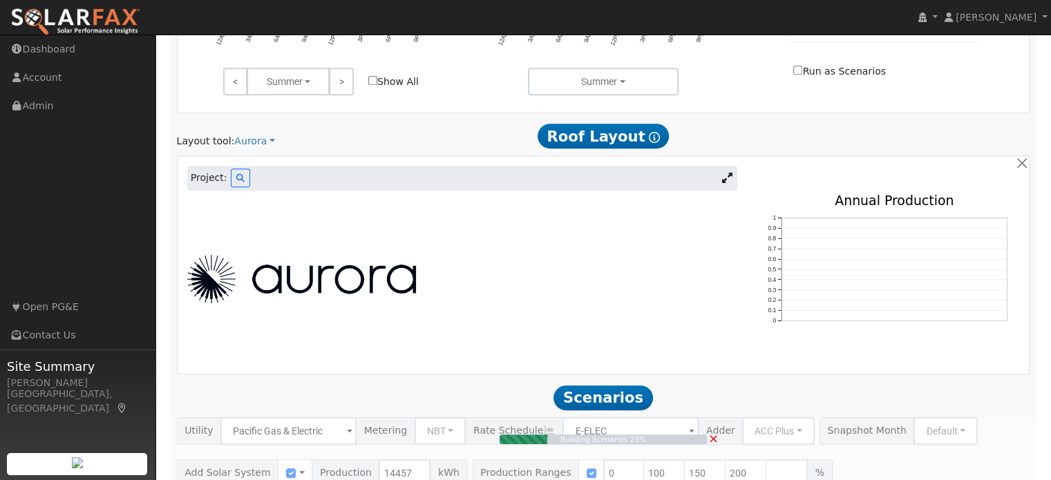
scroll to position [705, 0]
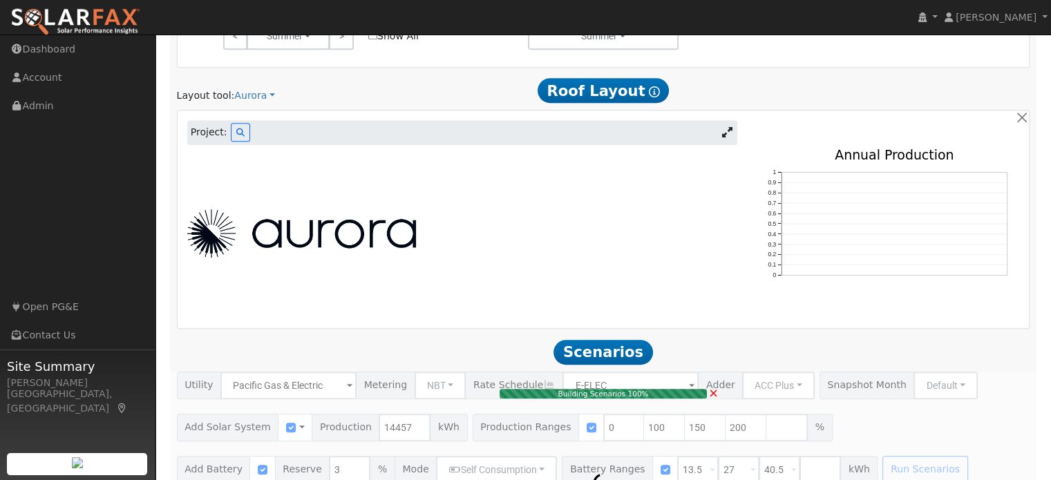
type input "9.6"
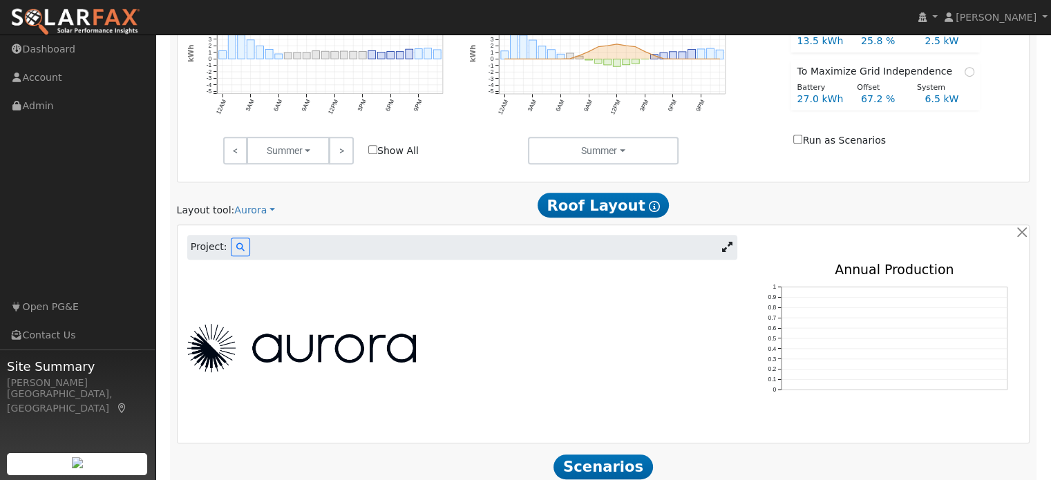
scroll to position [519, 0]
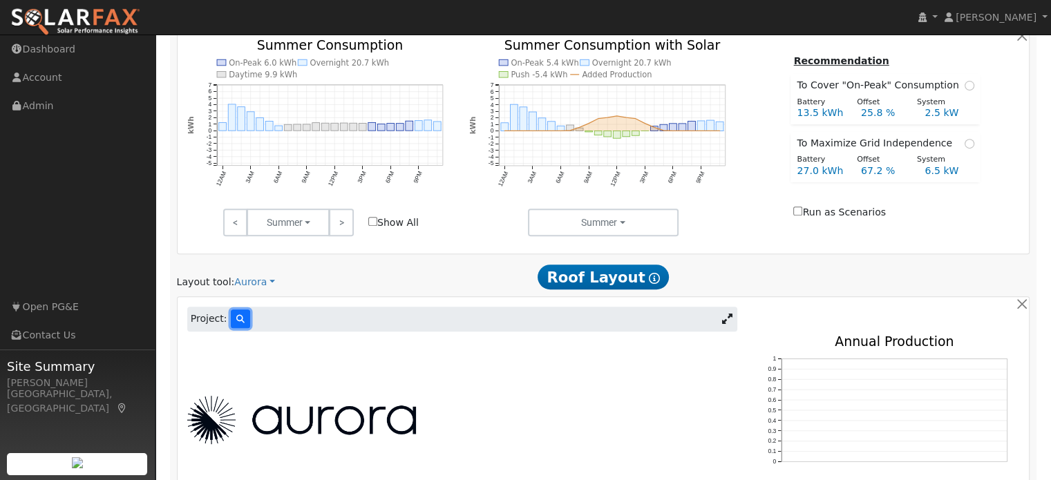
click at [233, 325] on button at bounding box center [240, 318] width 19 height 19
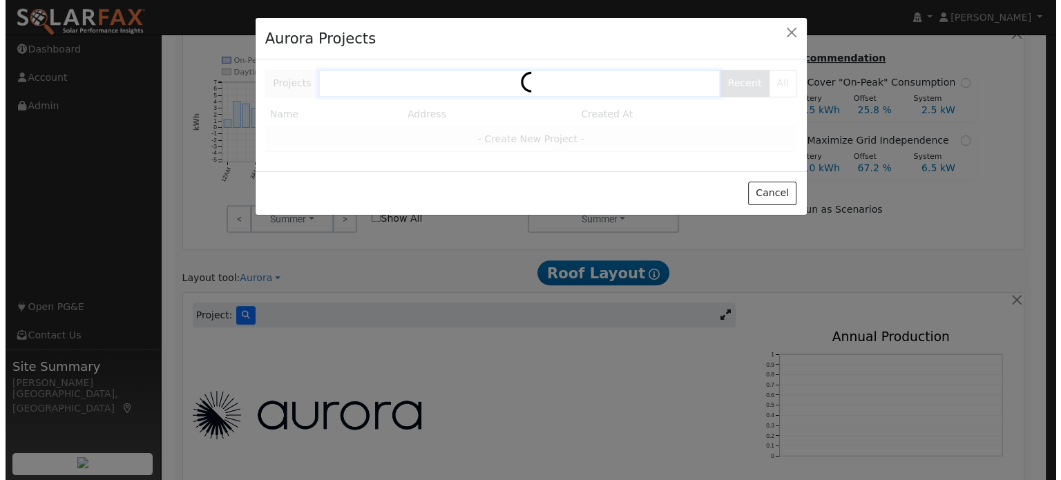
scroll to position [521, 0]
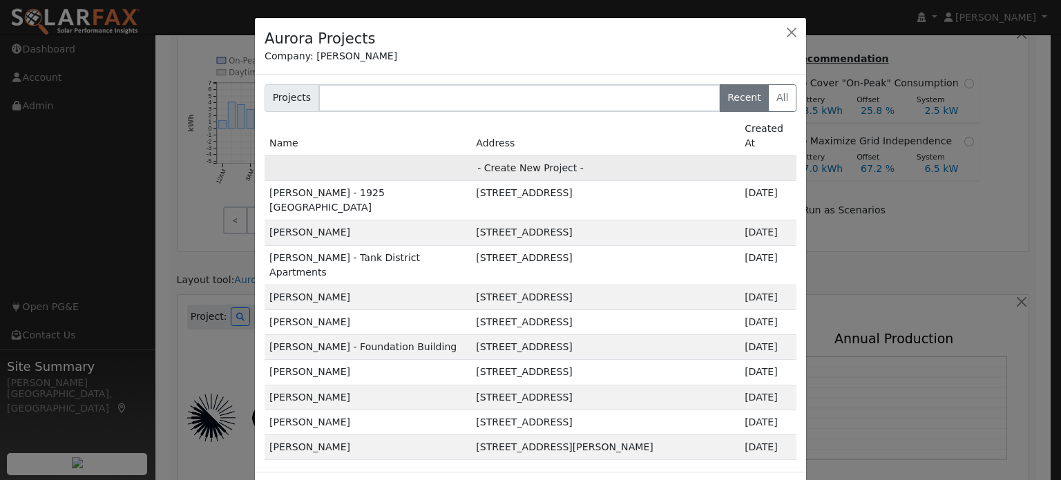
click at [542, 155] on td "- Create New Project -" at bounding box center [531, 167] width 532 height 25
type input "Alex Gluzman"
type input "402 Green Hills Drive"
type input "Millbrae"
type input "CA"
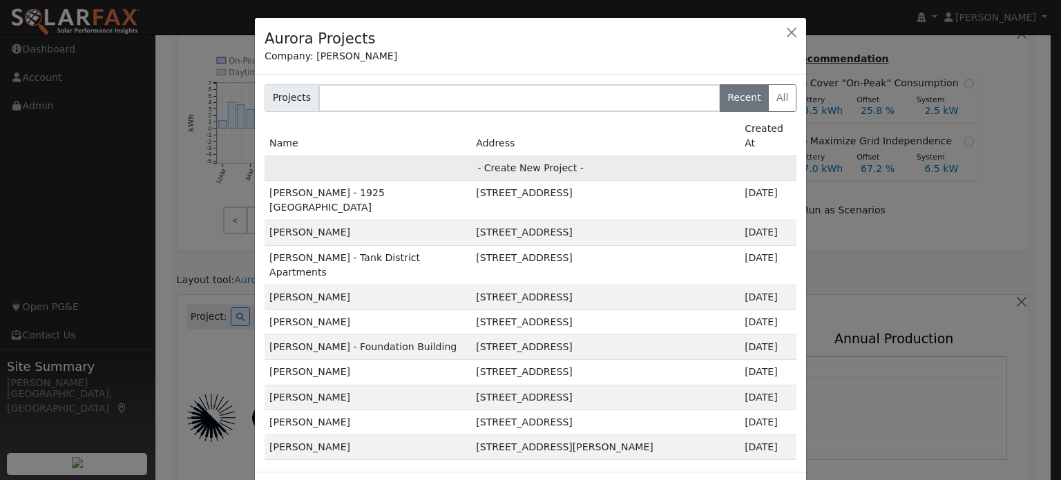
type input "94030"
type input "Design"
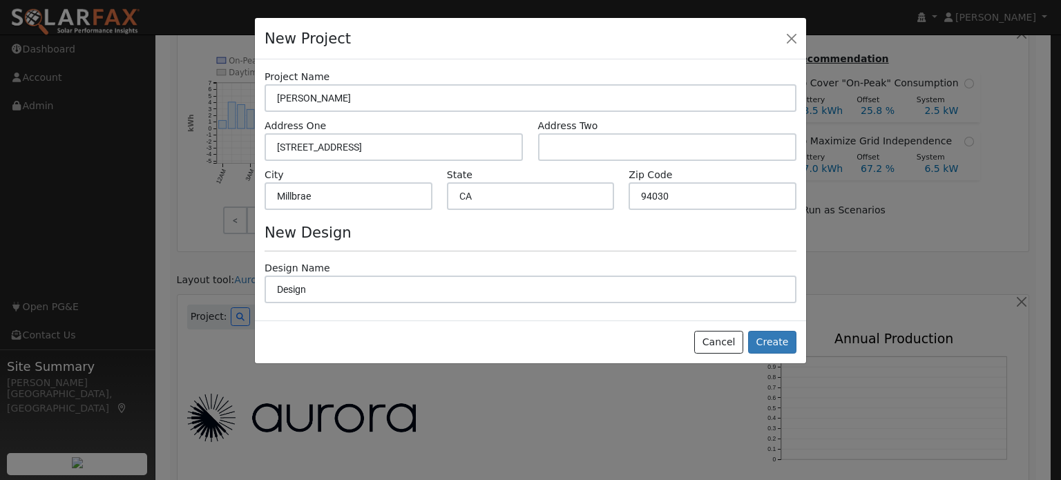
scroll to position [523, 0]
click at [772, 349] on button "Create" at bounding box center [772, 342] width 48 height 23
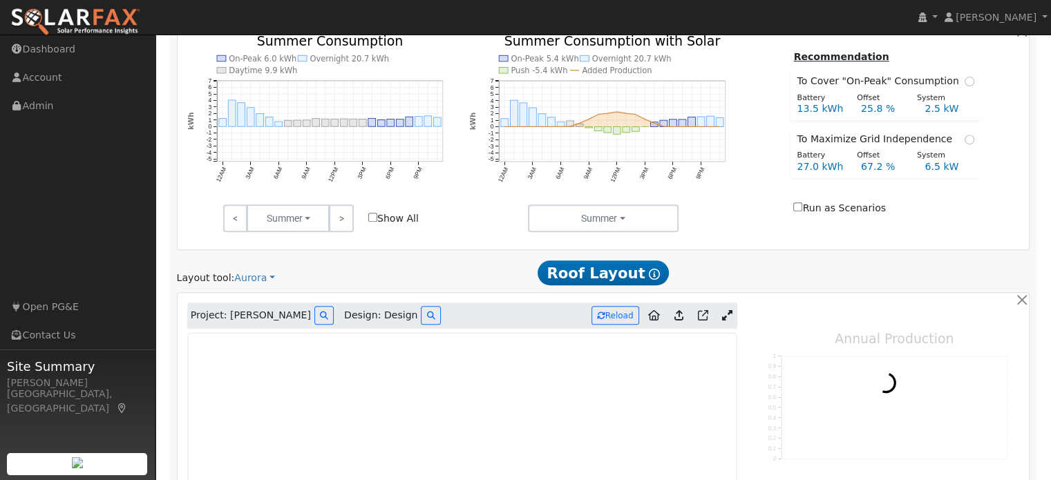
type input "0"
type input "100"
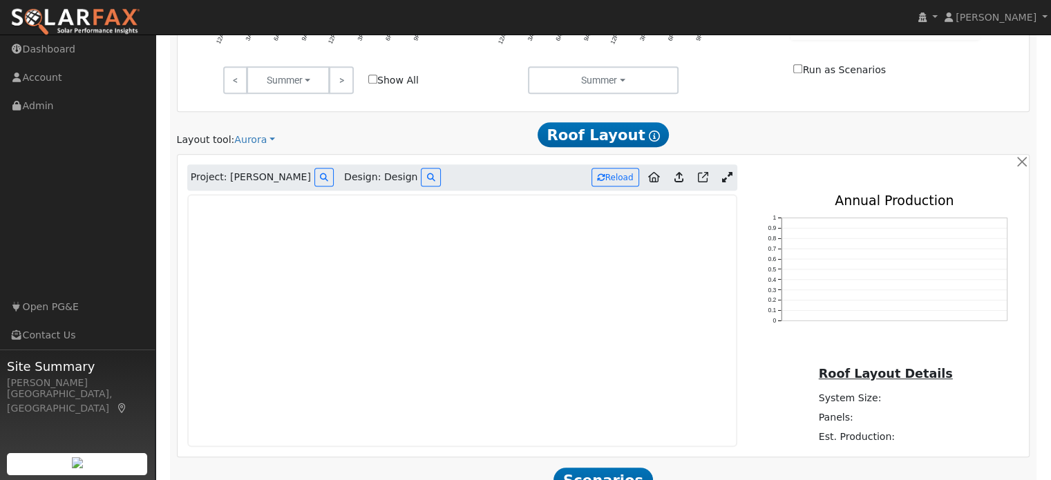
scroll to position [730, 0]
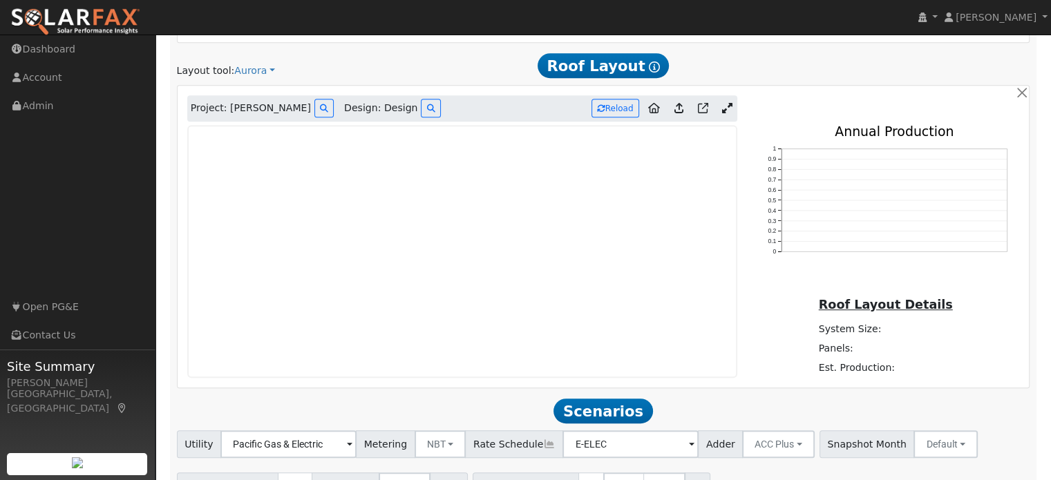
click at [726, 111] on icon at bounding box center [727, 108] width 10 height 10
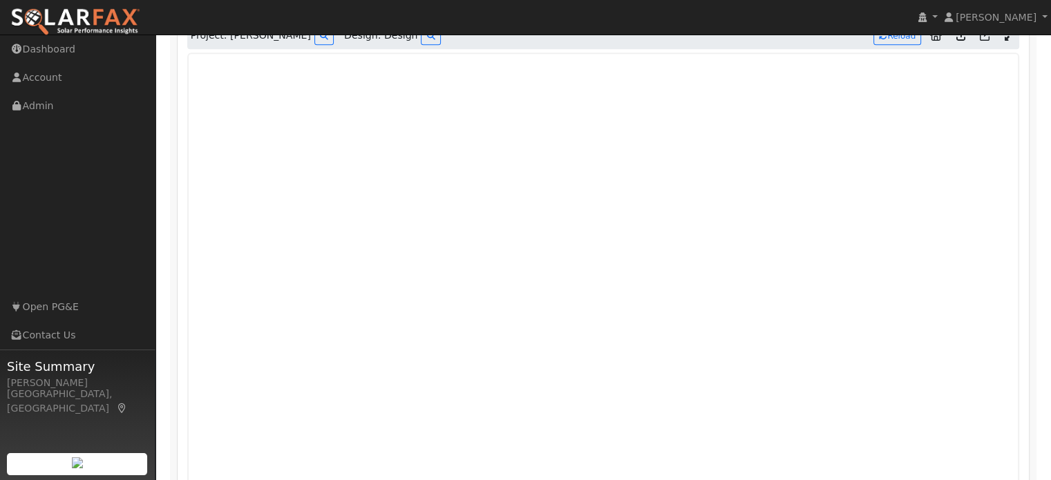
scroll to position [872, 0]
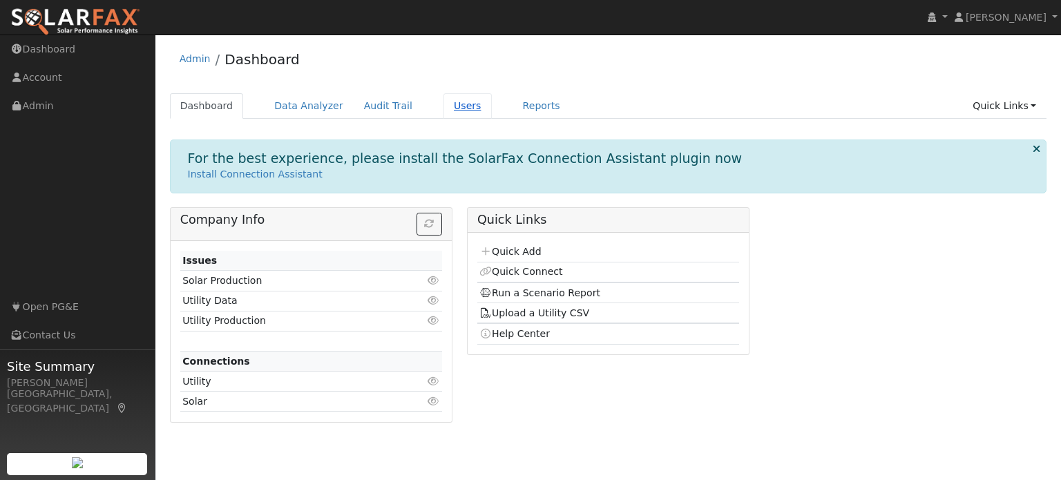
click at [444, 105] on link "Users" at bounding box center [468, 106] width 48 height 26
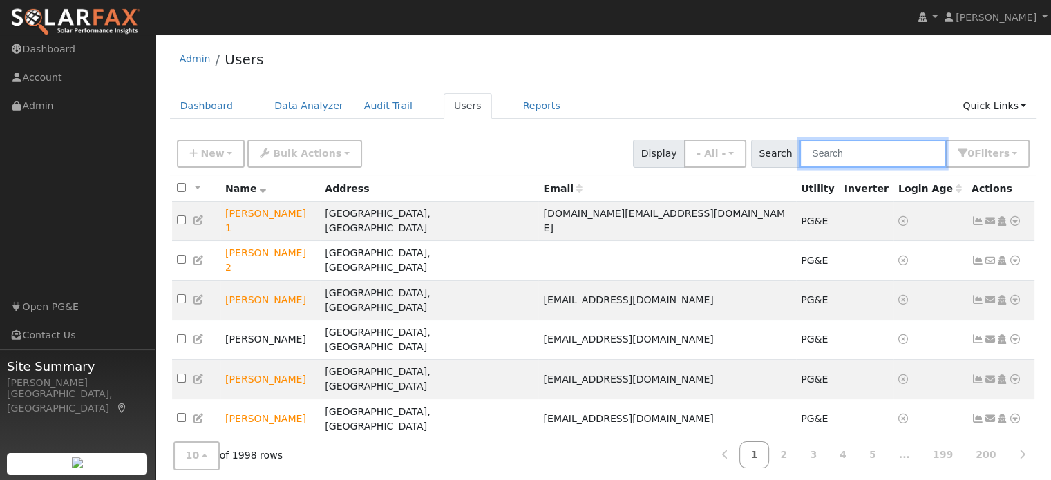
click at [837, 154] on input "text" at bounding box center [872, 154] width 146 height 28
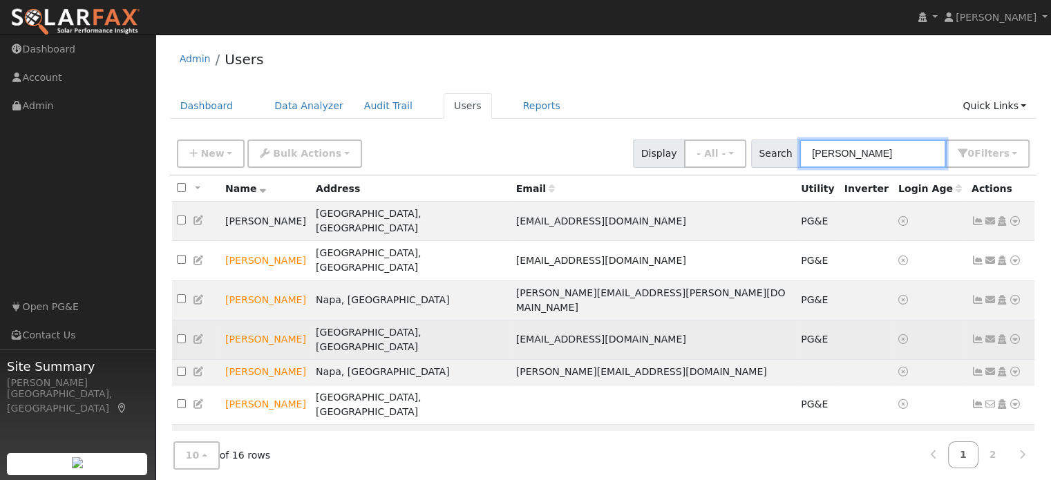
type input "tom"
click at [1012, 334] on icon at bounding box center [1015, 339] width 12 height 10
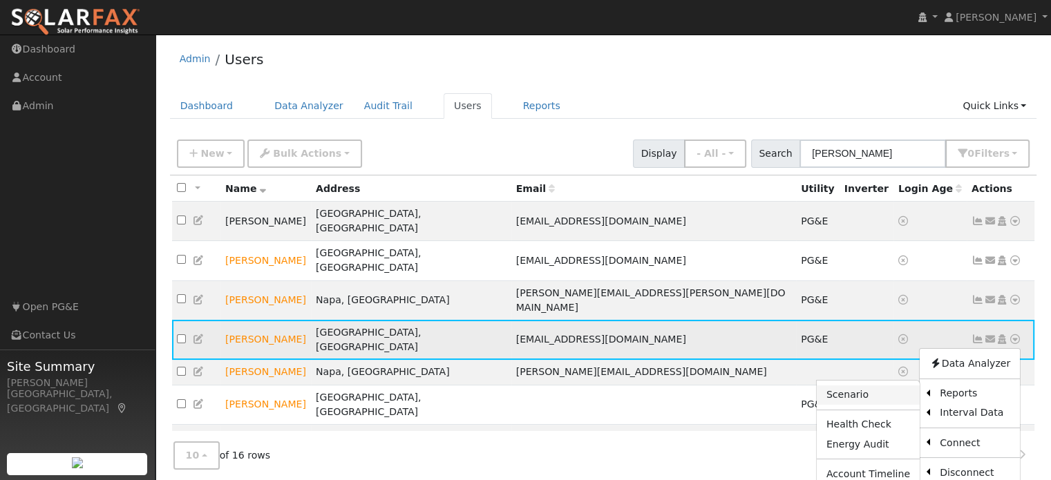
click at [862, 385] on link "Scenario" at bounding box center [868, 394] width 103 height 19
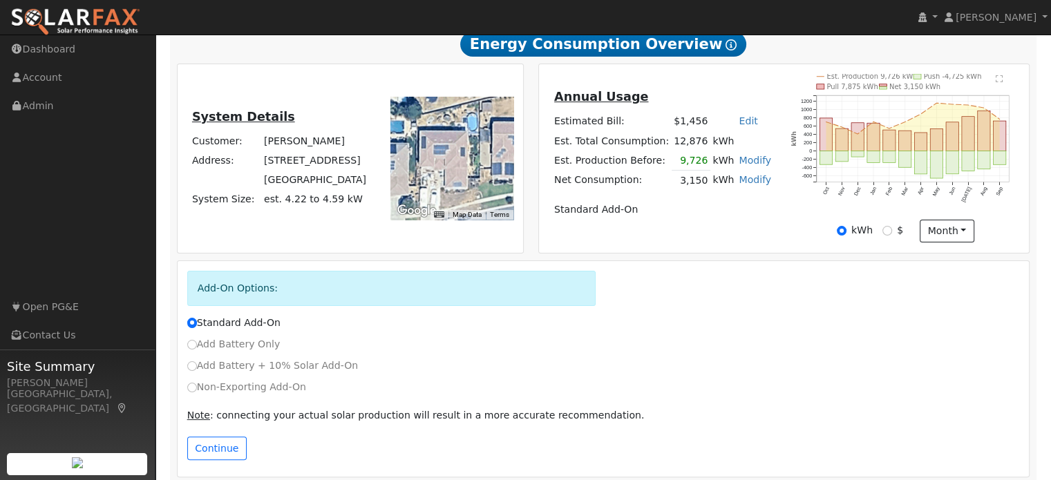
scroll to position [260, 0]
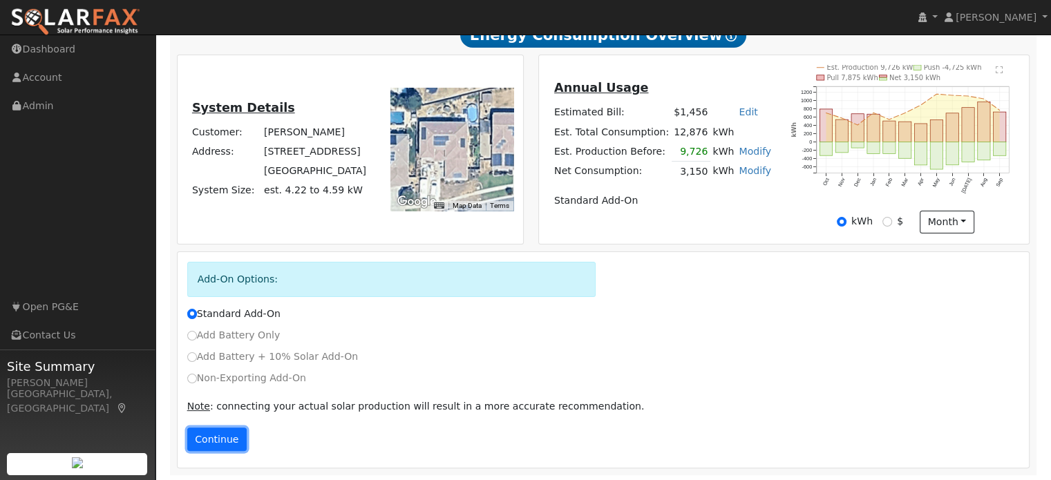
click at [197, 444] on button "Continue" at bounding box center [216, 439] width 59 height 23
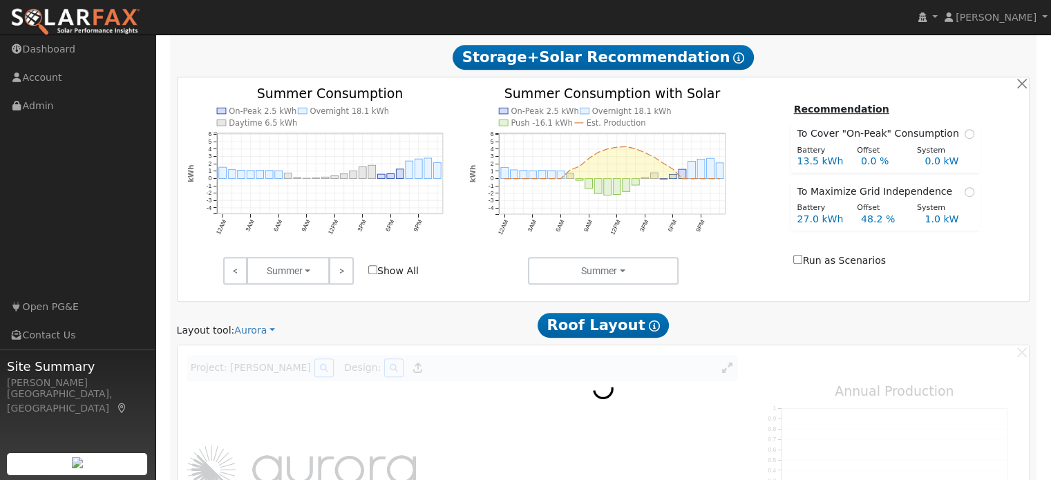
scroll to position [631, 0]
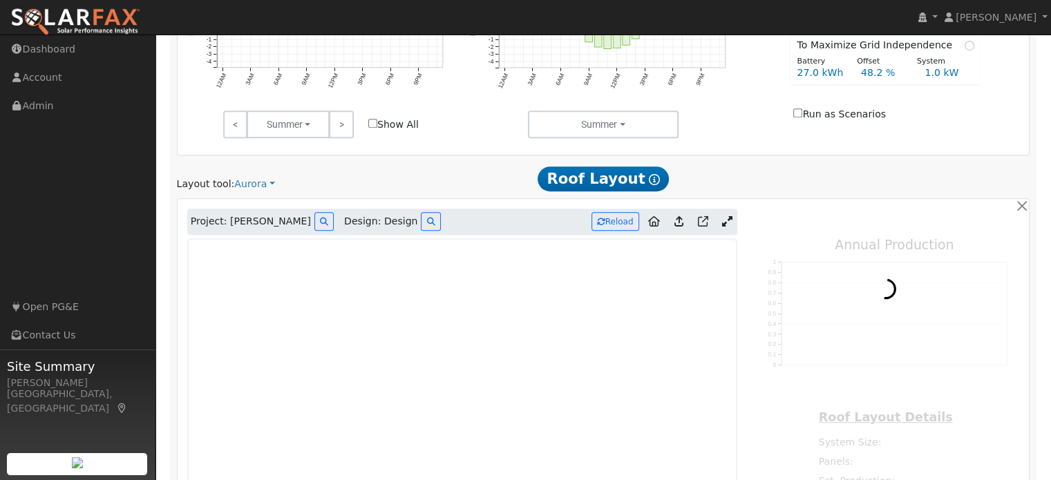
type input "5467"
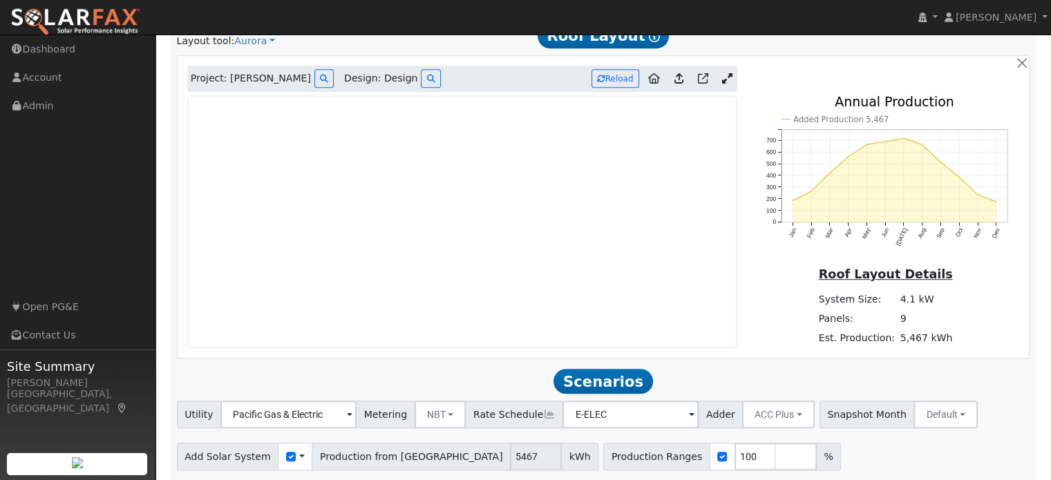
scroll to position [895, 0]
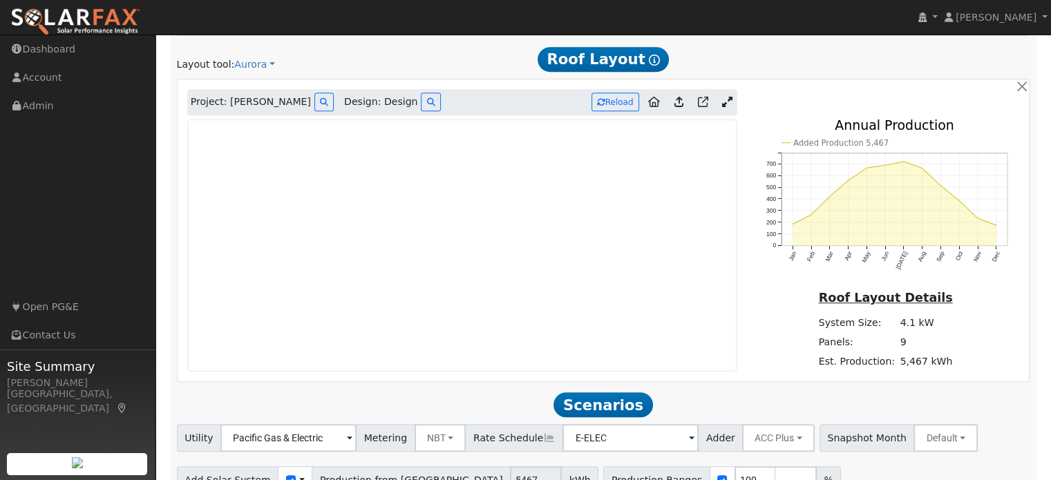
click at [728, 99] on icon at bounding box center [727, 102] width 10 height 10
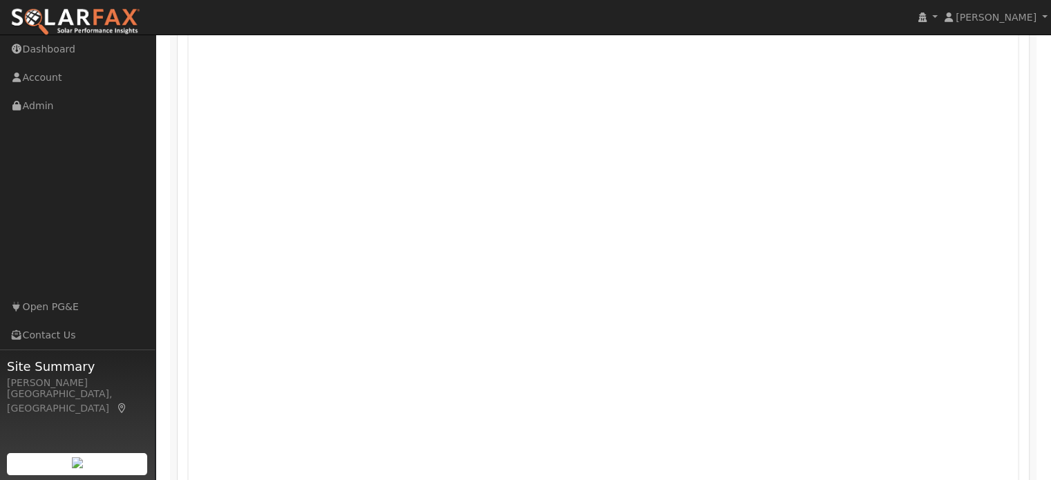
scroll to position [964, 0]
